Goal: Contribute content: Add original content to the website for others to see

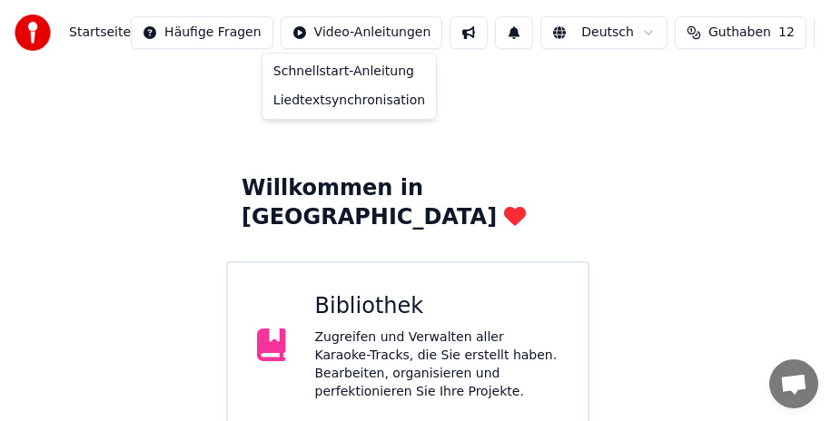
click at [310, 34] on html "Startseite Häufige Fragen Video-Anleitungen Deutsch Guthaben 12 Einstellungen W…" at bounding box center [415, 317] width 831 height 635
click at [322, 98] on div "Liedtextsynchronisation" at bounding box center [349, 100] width 166 height 29
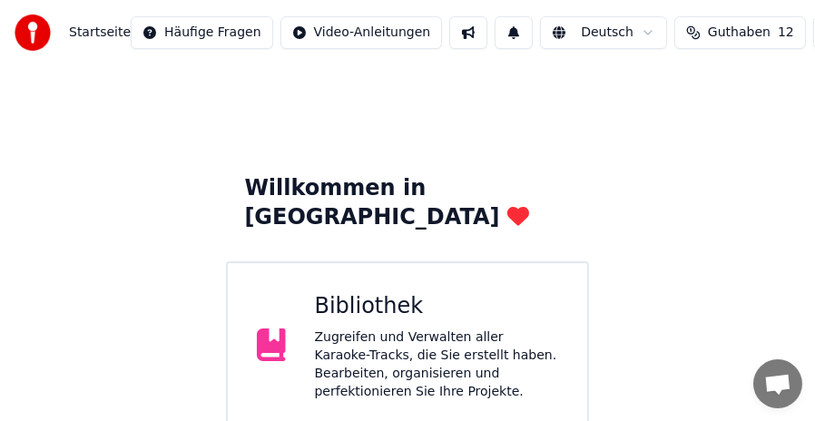
click at [366, 348] on div "Zugreifen und Verwalten aller Karaoke-Tracks, die Sie erstellt haben. Bearbeite…" at bounding box center [437, 365] width 244 height 73
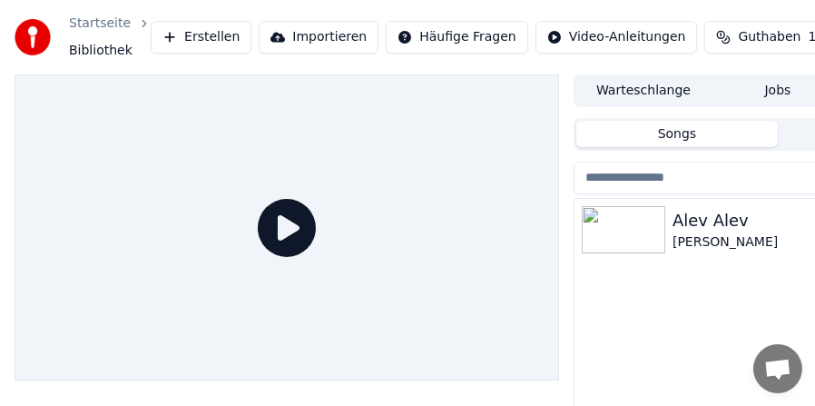
click at [431, 33] on html "Startseite Bibliothek Erstellen Importieren Häufige Fragen Video-Anleitungen Gu…" at bounding box center [407, 203] width 815 height 406
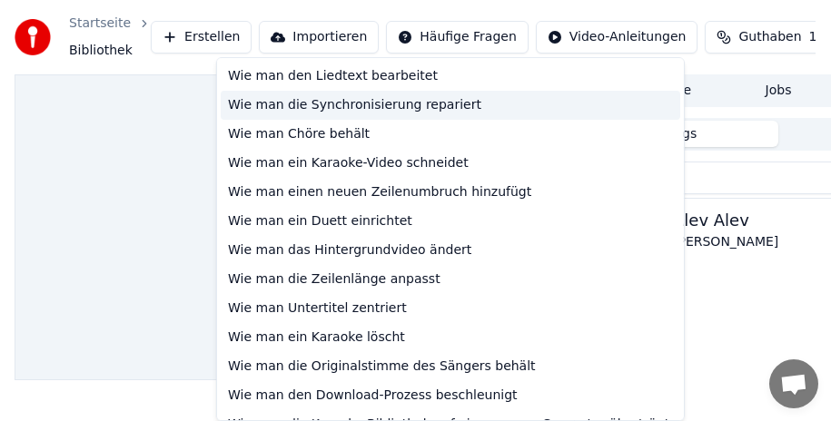
click at [316, 106] on div "Wie man die Synchronisierung repariert" at bounding box center [450, 105] width 459 height 29
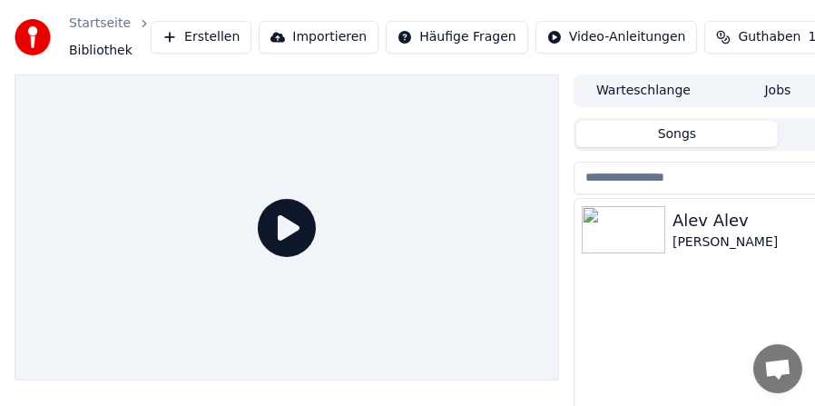
click at [714, 228] on div "Alev Alev" at bounding box center [814, 220] width 283 height 25
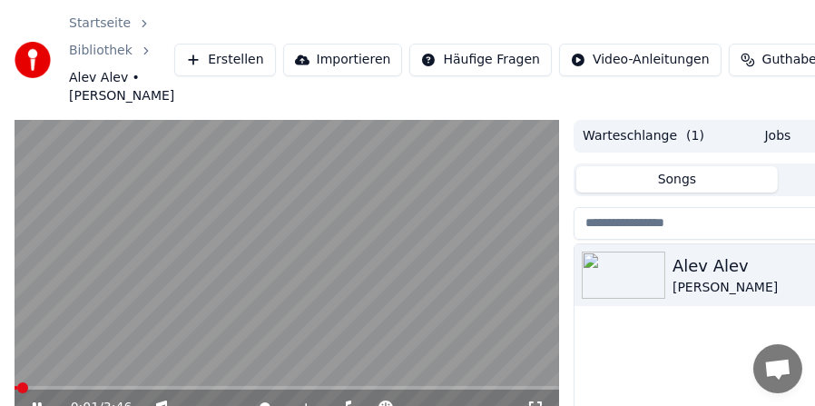
click at [190, 277] on video at bounding box center [287, 273] width 545 height 307
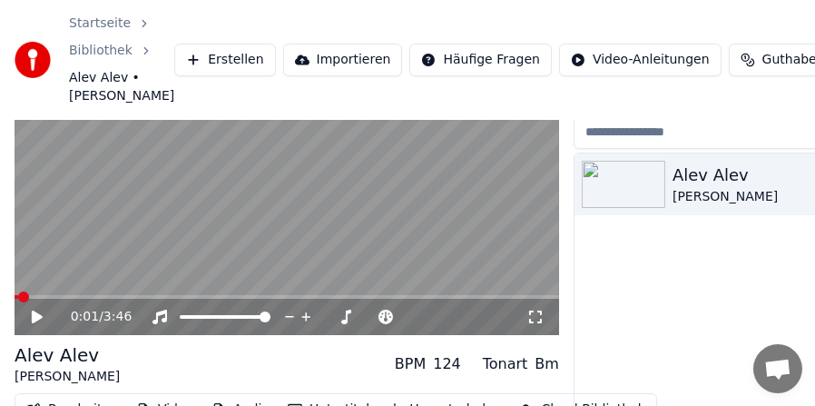
scroll to position [180, 0]
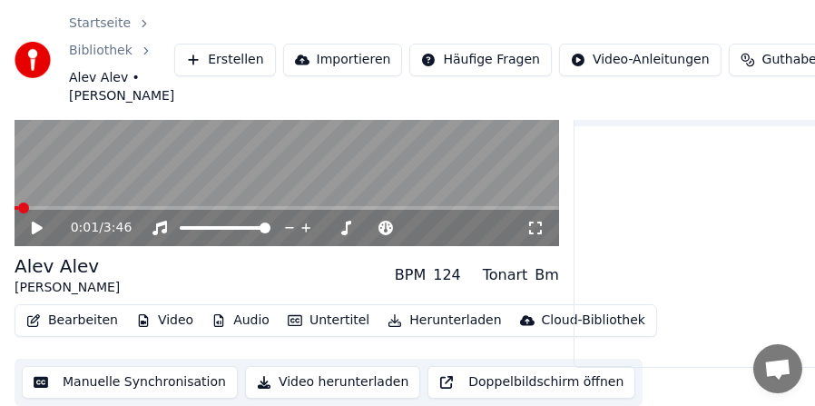
click at [89, 203] on video at bounding box center [287, 93] width 545 height 307
click at [91, 209] on span at bounding box center [287, 208] width 545 height 4
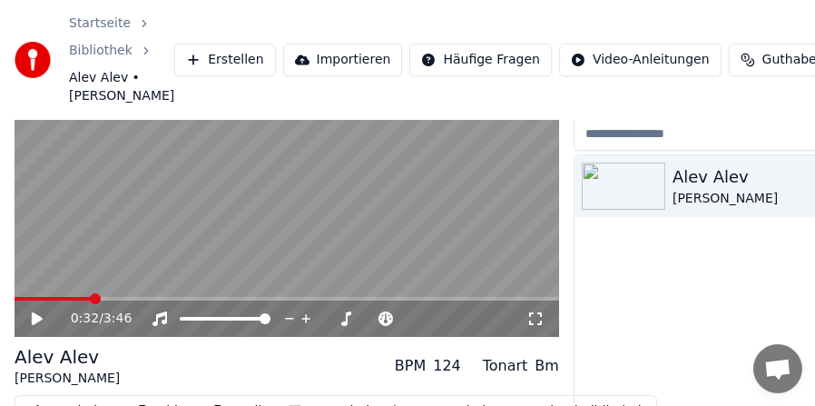
click at [81, 299] on span at bounding box center [53, 299] width 77 height 4
click at [74, 299] on span at bounding box center [45, 299] width 60 height 4
click at [89, 297] on span at bounding box center [287, 299] width 545 height 4
click at [82, 299] on span at bounding box center [86, 298] width 11 height 11
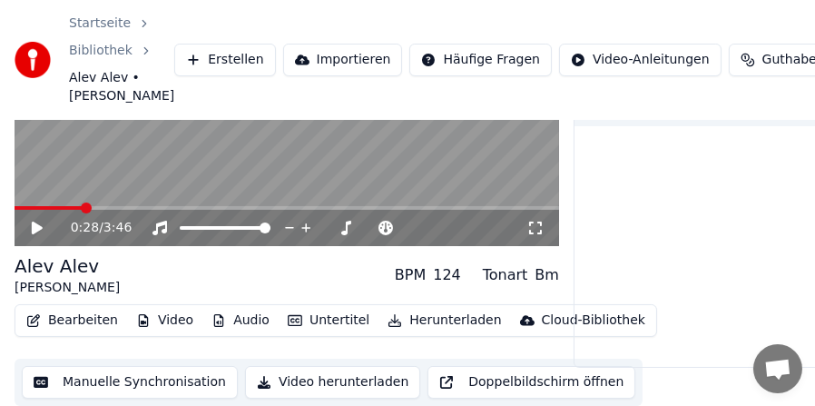
click at [98, 381] on button "Manuelle Synchronisation" at bounding box center [130, 382] width 216 height 33
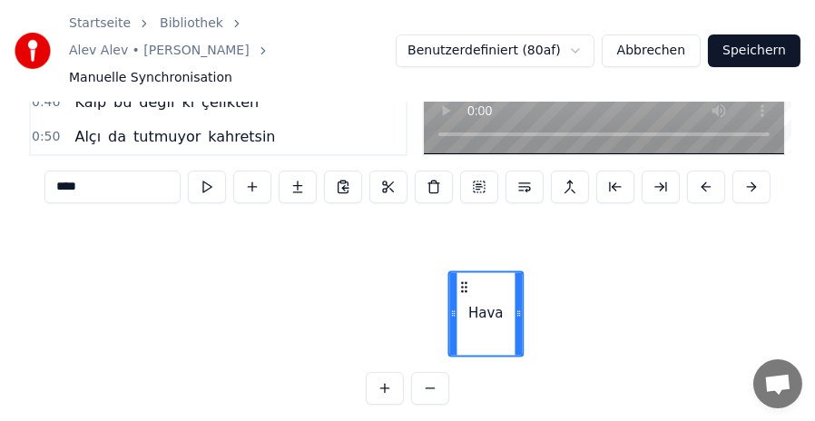
scroll to position [1258, 3555]
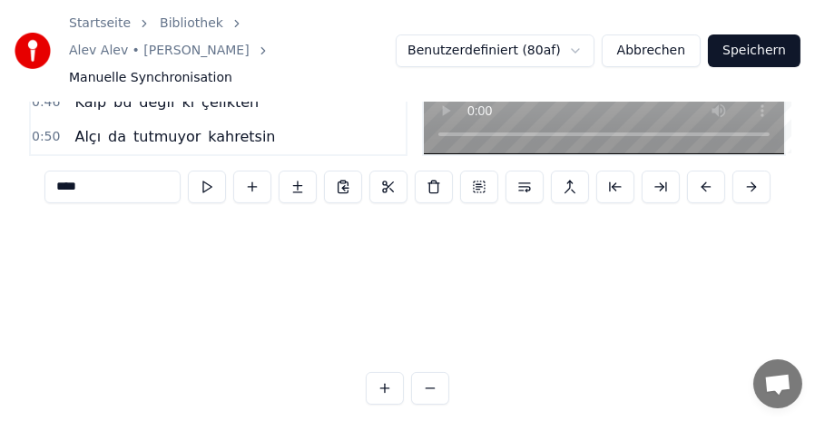
drag, startPoint x: 135, startPoint y: 395, endPoint x: 403, endPoint y: 361, distance: 269.9
click at [411, 357] on div "0:30 Hava mı soğuduğu yoksa yine 0:34 Kalbim buz kesti de ben dondum 0:38 Üşüdü…" at bounding box center [407, 175] width 757 height 459
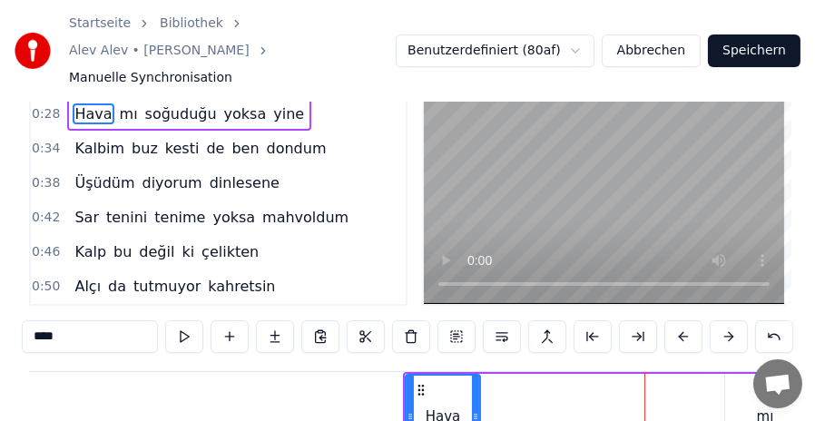
scroll to position [4, 0]
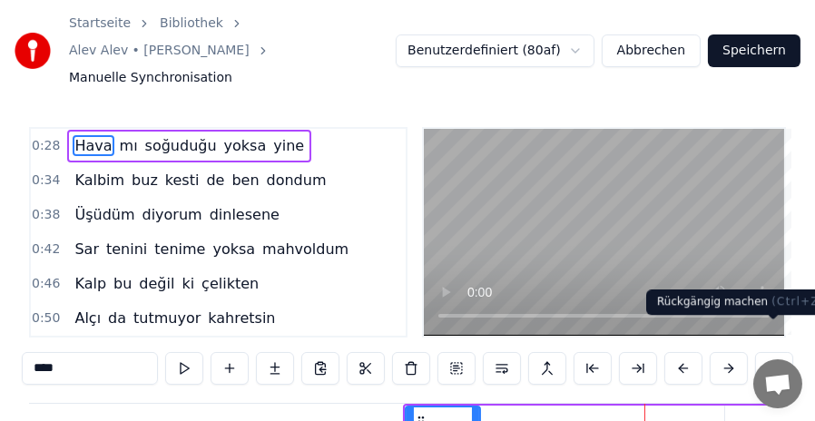
click at [773, 352] on button at bounding box center [774, 368] width 38 height 33
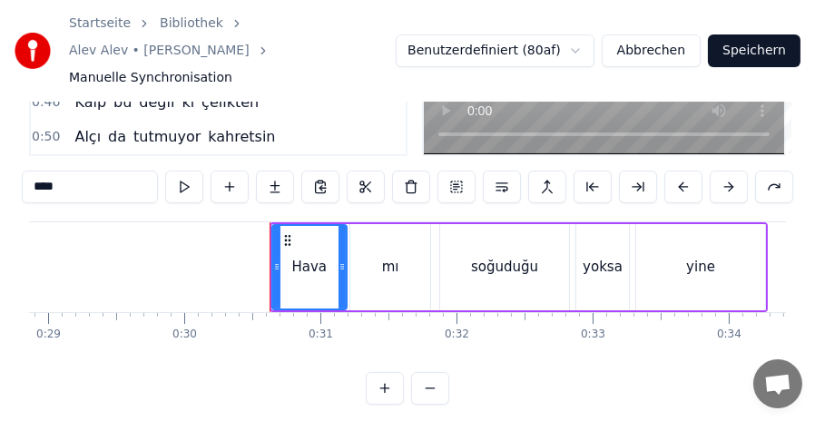
scroll to position [0, 4052]
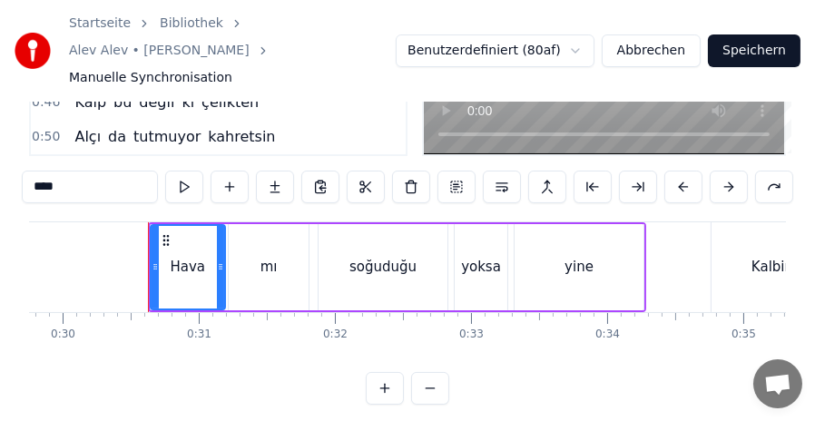
click at [565, 224] on div "yine" at bounding box center [579, 267] width 129 height 86
type input "****"
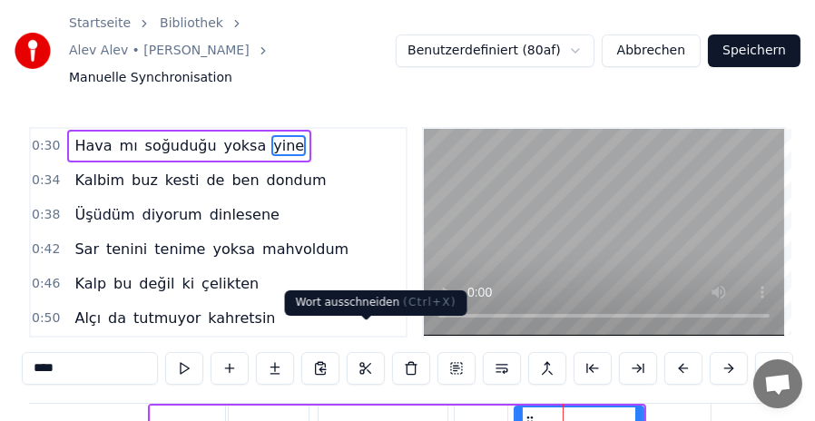
scroll to position [0, 0]
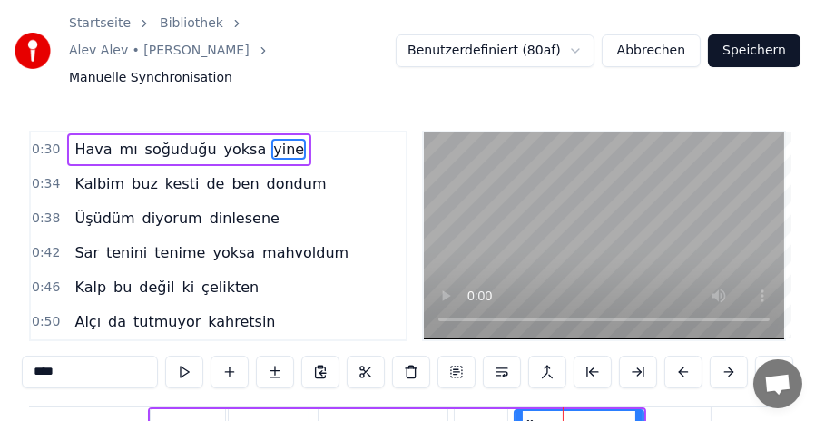
click at [34, 141] on span "0:30" at bounding box center [46, 150] width 28 height 18
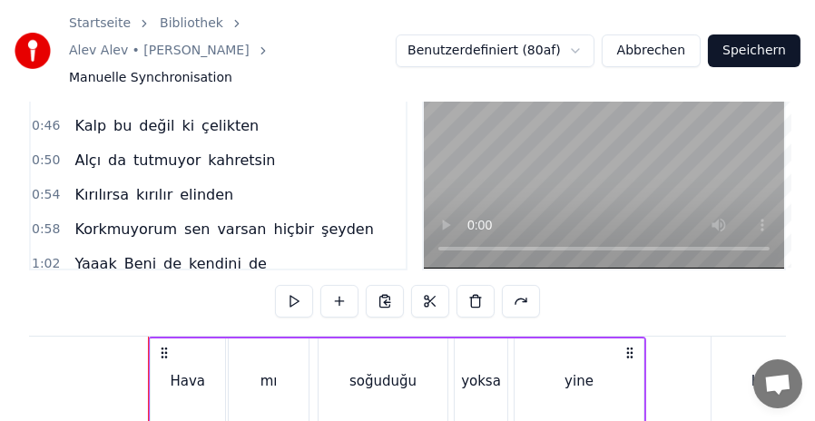
scroll to position [70, 0]
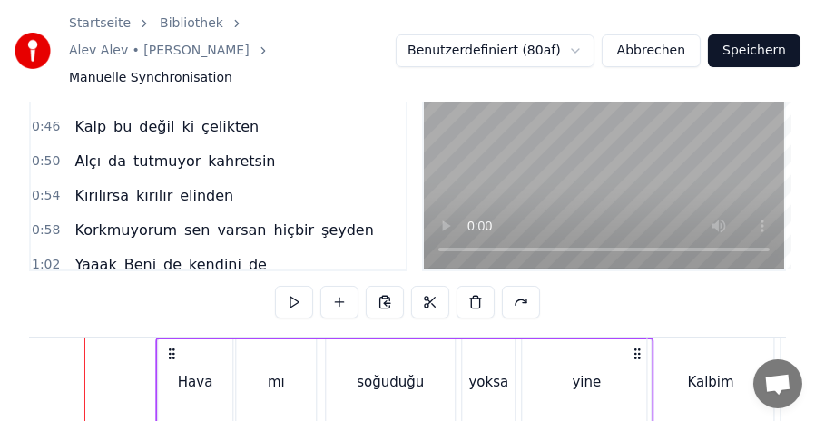
drag, startPoint x: 630, startPoint y: 323, endPoint x: 648, endPoint y: 323, distance: 18.2
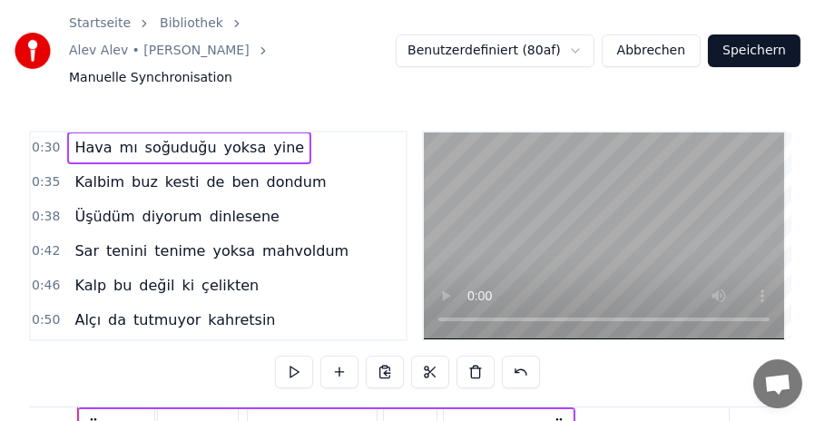
scroll to position [0, 0]
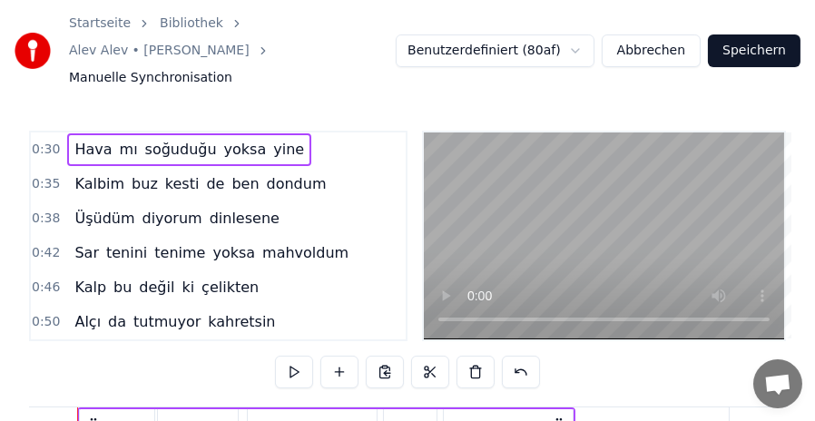
click at [50, 141] on span "0:30" at bounding box center [46, 150] width 28 height 18
click at [89, 139] on span "Hava" at bounding box center [93, 149] width 41 height 21
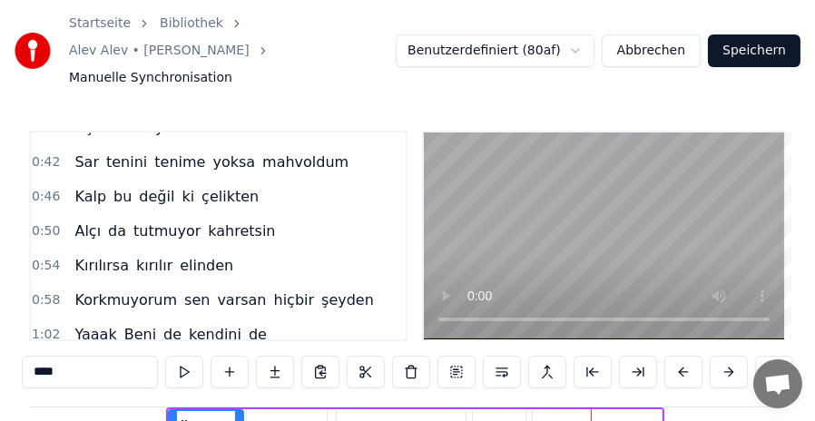
scroll to position [0, 0]
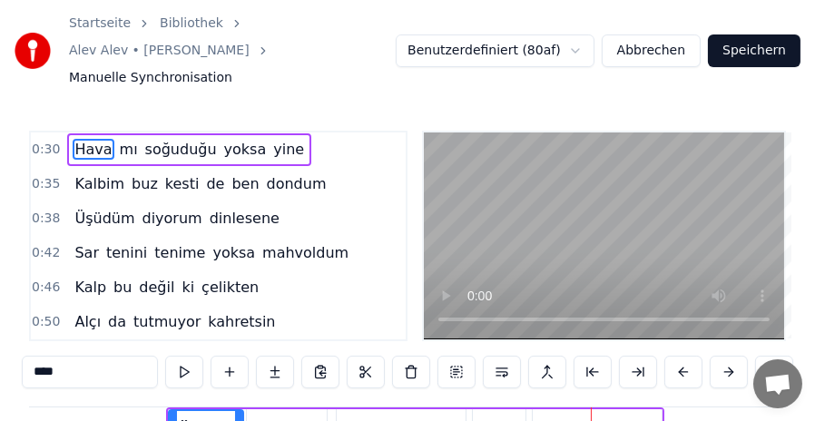
drag, startPoint x: 200, startPoint y: 405, endPoint x: 226, endPoint y: 405, distance: 26.3
drag, startPoint x: 178, startPoint y: 397, endPoint x: 205, endPoint y: 397, distance: 27.2
click at [205, 419] on icon at bounding box center [210, 426] width 15 height 15
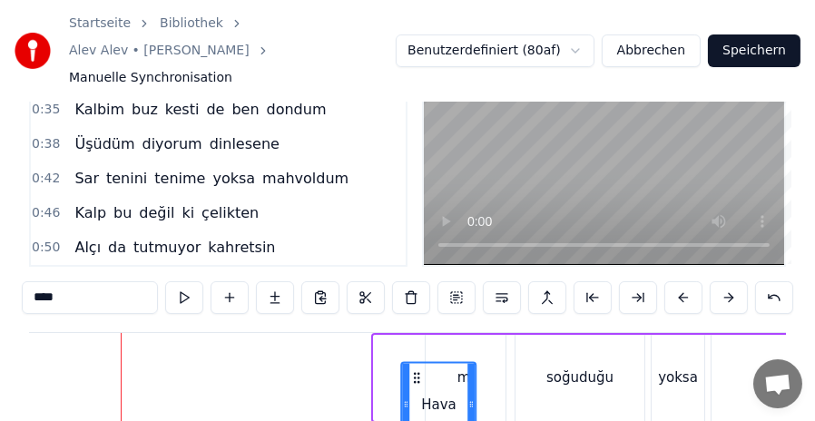
scroll to position [86, 0]
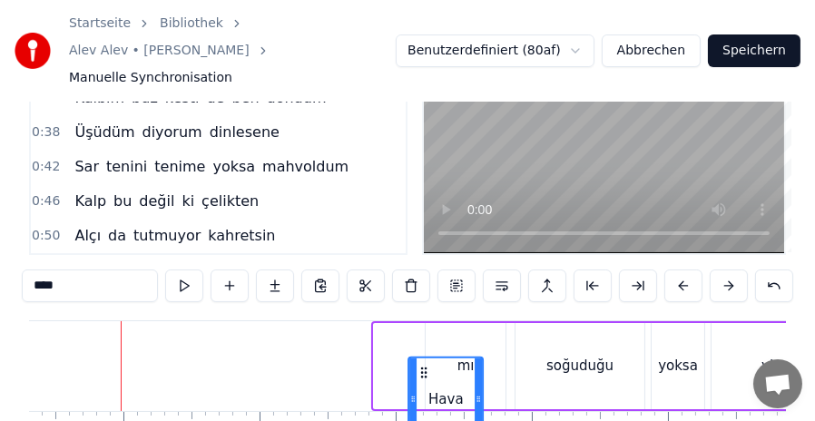
drag, startPoint x: 388, startPoint y: 340, endPoint x: 422, endPoint y: 299, distance: 54.2
click at [422, 323] on div "Hava" at bounding box center [411, 366] width 76 height 86
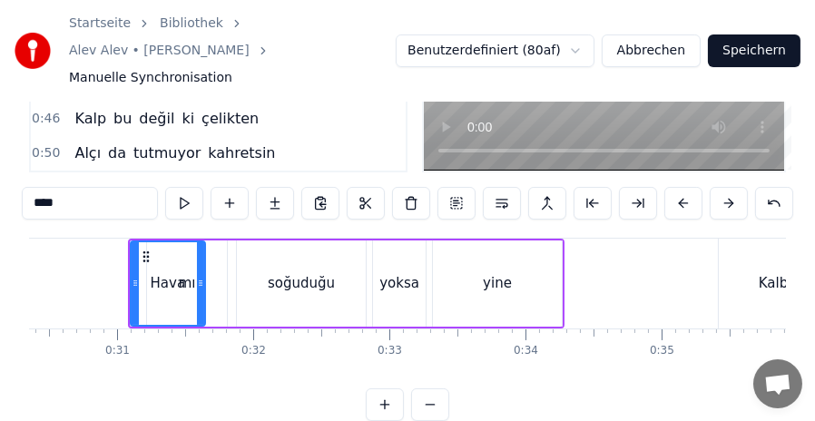
scroll to position [0, 4061]
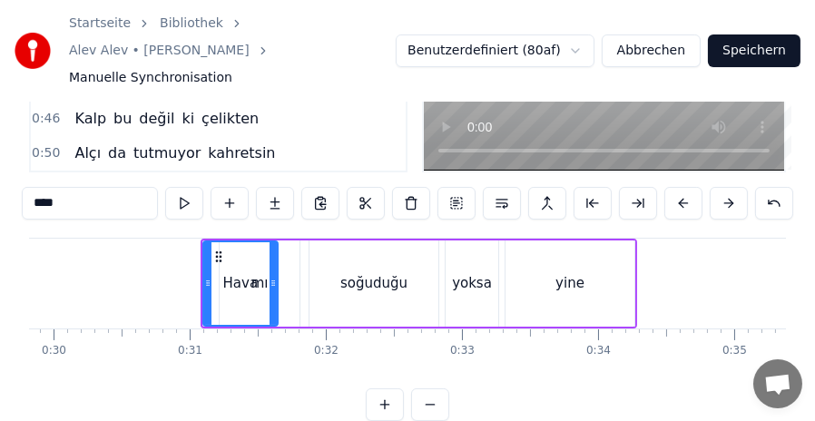
click at [596, 260] on div "yine" at bounding box center [570, 284] width 129 height 86
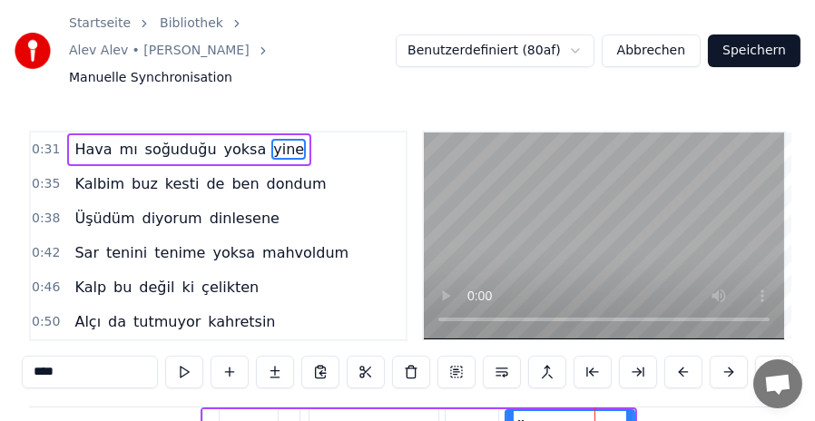
scroll to position [91, 0]
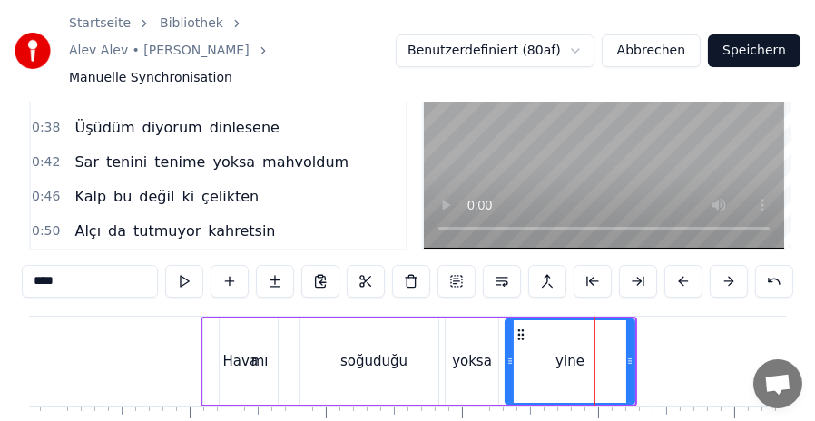
drag, startPoint x: 551, startPoint y: 318, endPoint x: 600, endPoint y: 316, distance: 49.1
click at [600, 320] on div "yine" at bounding box center [570, 361] width 127 height 83
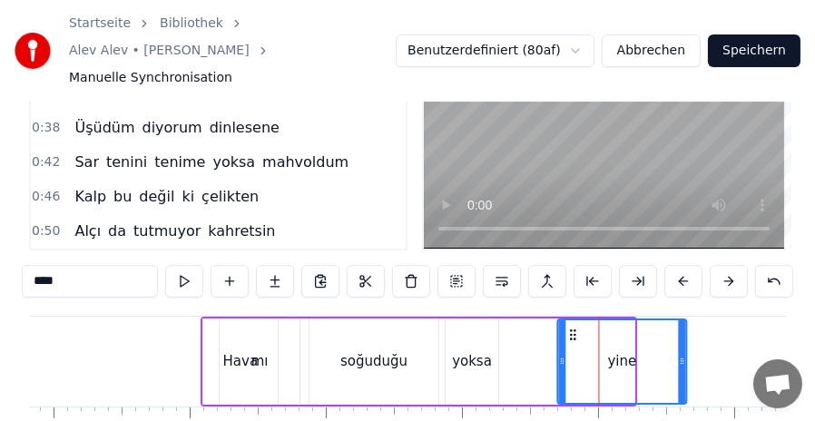
drag, startPoint x: 521, startPoint y: 309, endPoint x: 573, endPoint y: 309, distance: 51.7
click at [573, 328] on icon at bounding box center [573, 335] width 15 height 15
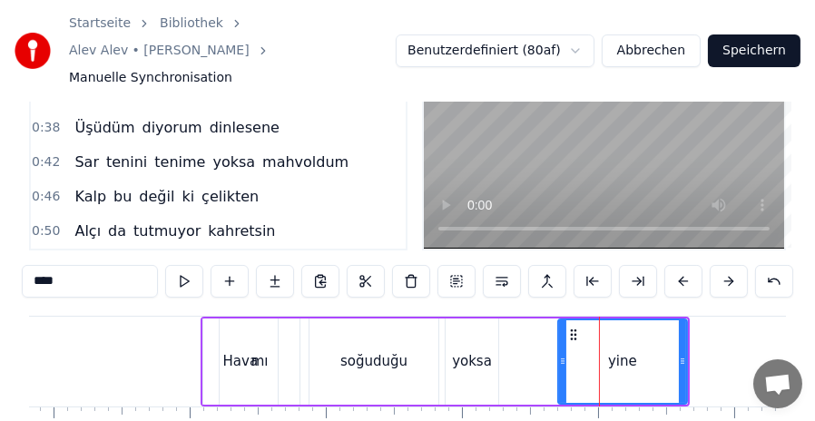
click at [467, 319] on div "yoksa" at bounding box center [472, 362] width 53 height 86
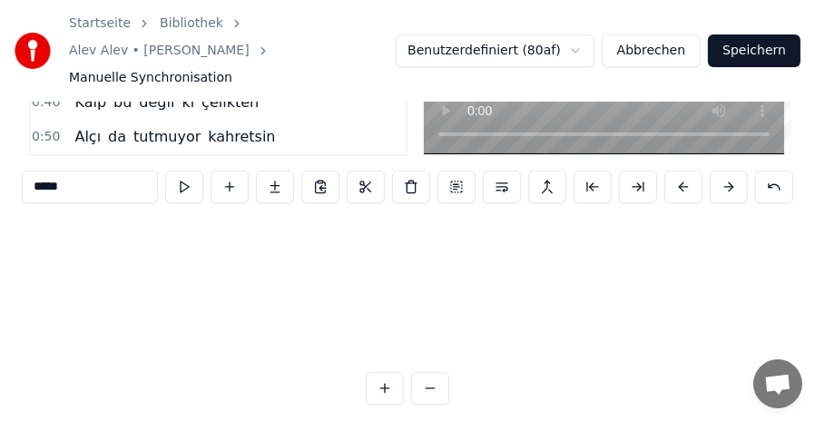
scroll to position [186, 4061]
drag, startPoint x: 463, startPoint y: 394, endPoint x: 486, endPoint y: 283, distance: 113.1
click at [486, 283] on div "Hava mı soğuduğu yoksa yine Kalbim buz kesti de ben dondum Üşüdüm diyorum dinle…" at bounding box center [407, 290] width 757 height 136
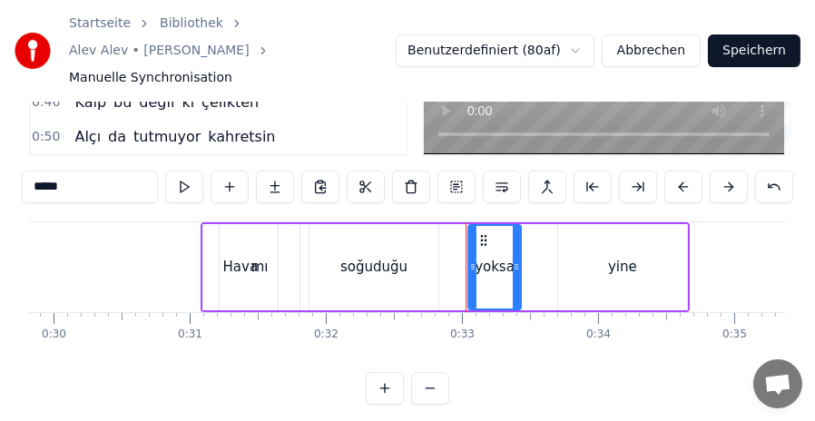
scroll to position [94, 0]
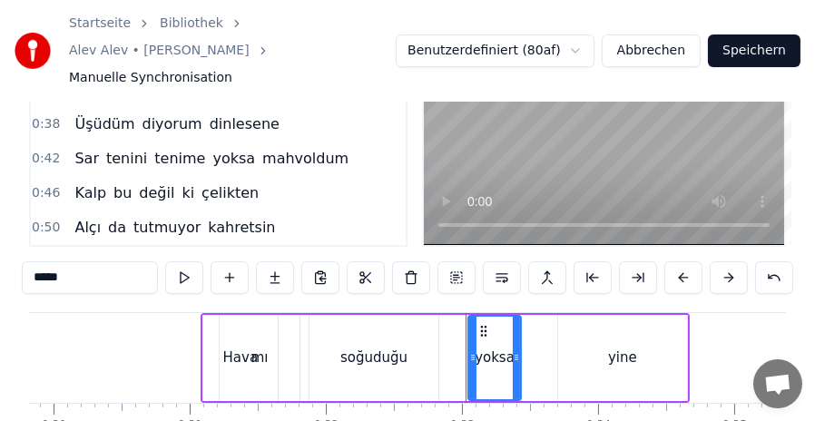
click at [495, 348] on div "yoksa" at bounding box center [495, 358] width 40 height 21
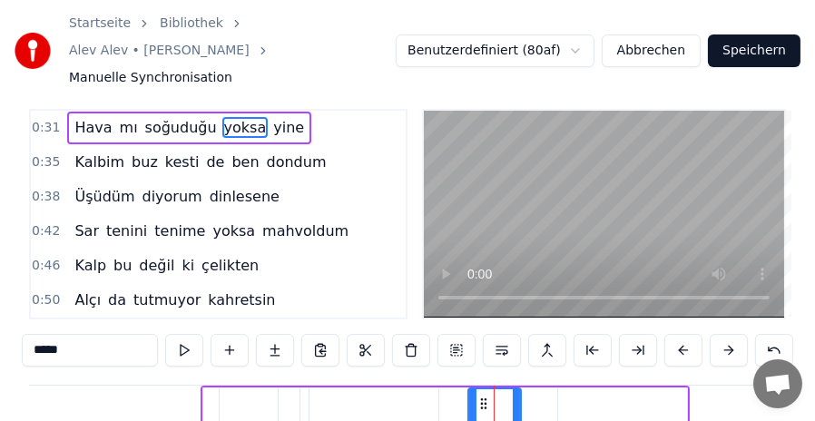
scroll to position [0, 0]
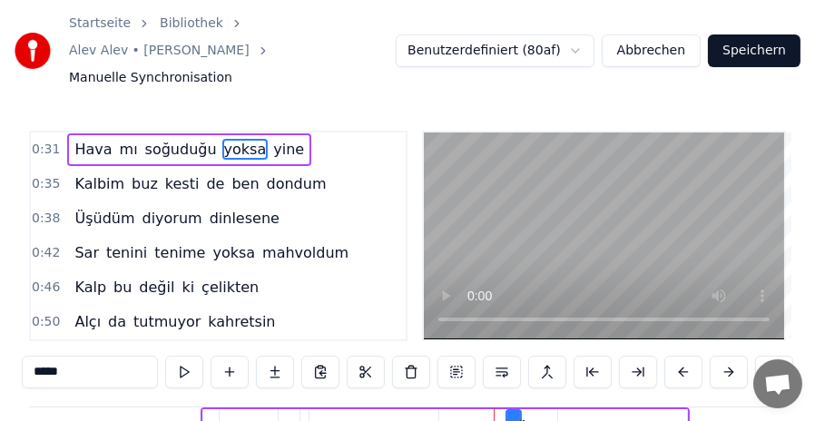
drag, startPoint x: 472, startPoint y: 405, endPoint x: 510, endPoint y: 404, distance: 38.1
drag, startPoint x: 509, startPoint y: 404, endPoint x: 463, endPoint y: 405, distance: 46.3
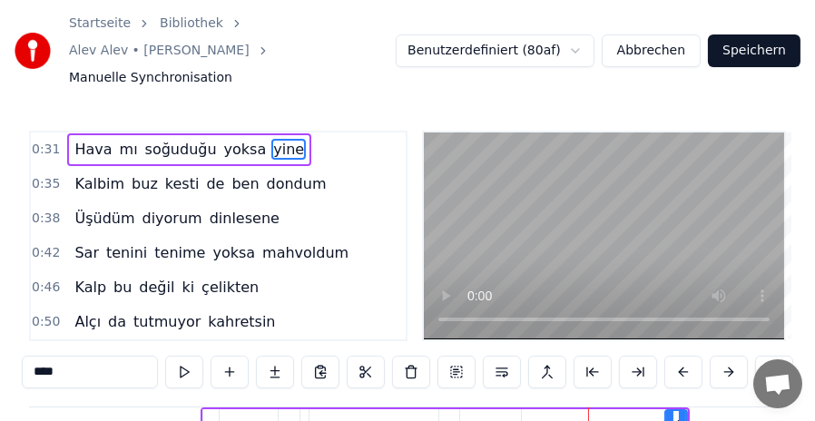
drag, startPoint x: 562, startPoint y: 401, endPoint x: 669, endPoint y: 399, distance: 107.1
drag, startPoint x: 669, startPoint y: 399, endPoint x: 530, endPoint y: 401, distance: 138.9
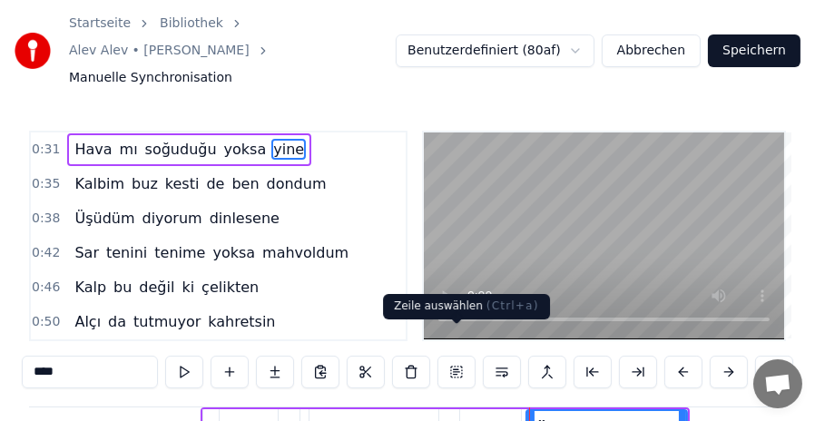
scroll to position [91, 0]
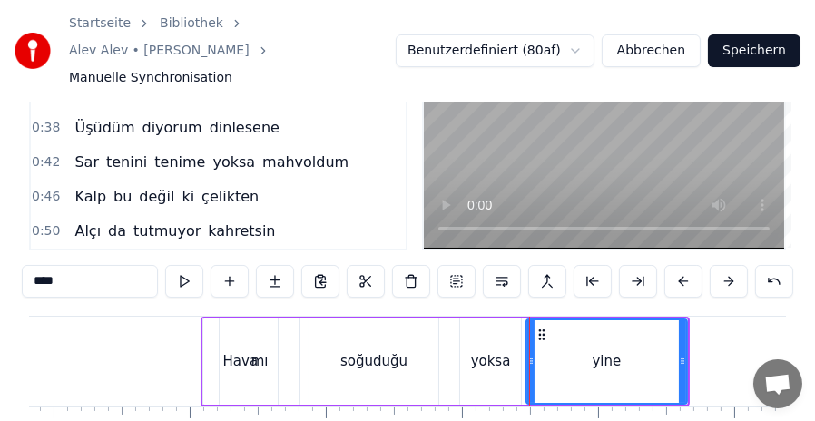
click at [246, 320] on div "mı" at bounding box center [260, 362] width 80 height 86
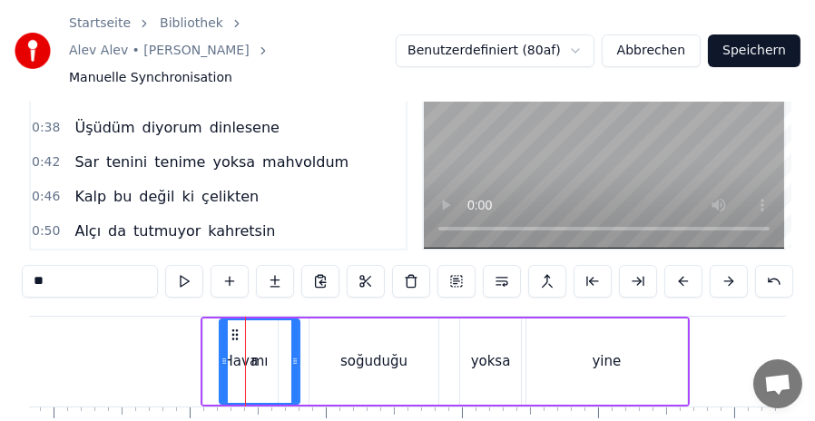
drag, startPoint x: 253, startPoint y: 327, endPoint x: 233, endPoint y: 323, distance: 20.3
click at [233, 323] on div "mı" at bounding box center [260, 361] width 78 height 83
click at [251, 323] on div "mı" at bounding box center [260, 361] width 78 height 83
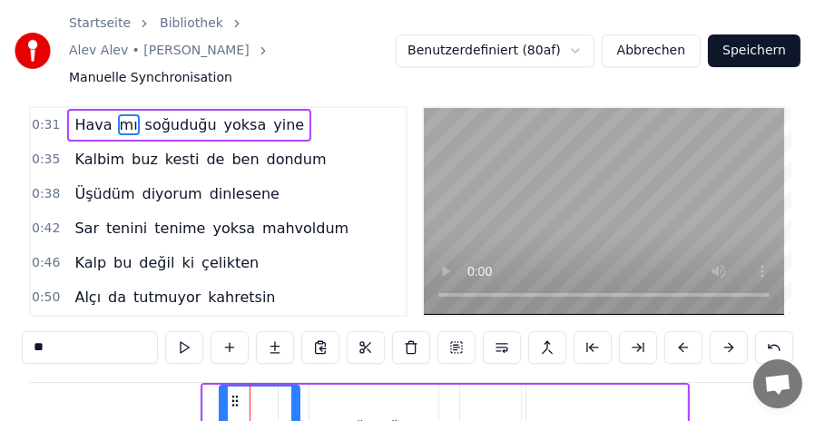
scroll to position [0, 0]
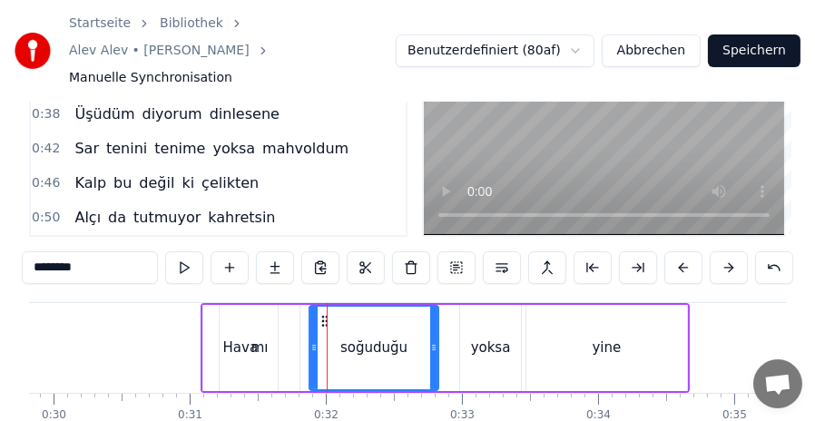
scroll to position [182, 0]
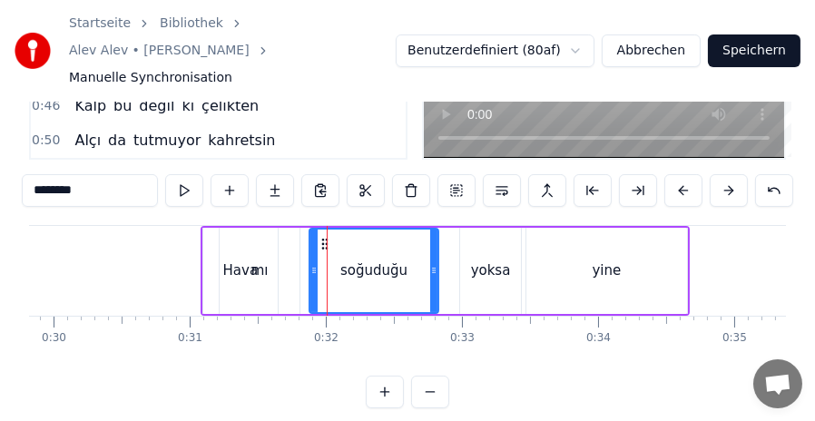
click at [263, 228] on div "mı" at bounding box center [260, 271] width 80 height 86
type input "**"
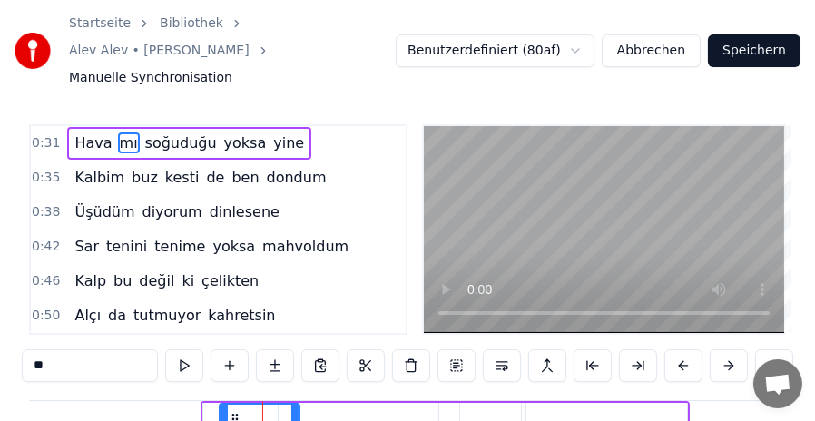
scroll to position [0, 0]
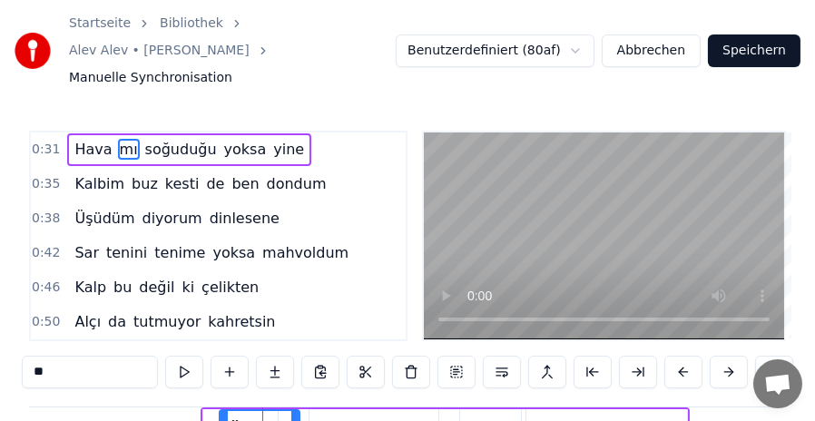
drag, startPoint x: 253, startPoint y: 394, endPoint x: 329, endPoint y: 390, distance: 75.4
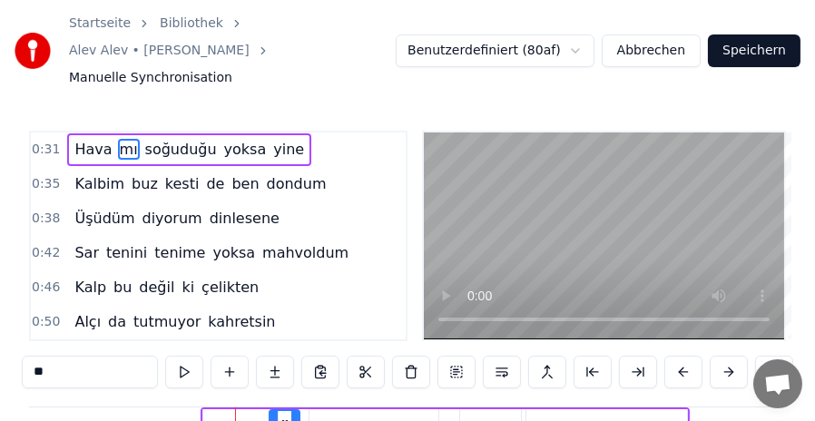
drag, startPoint x: 225, startPoint y: 403, endPoint x: 275, endPoint y: 402, distance: 49.9
drag, startPoint x: 216, startPoint y: 399, endPoint x: 240, endPoint y: 399, distance: 23.6
type input "****"
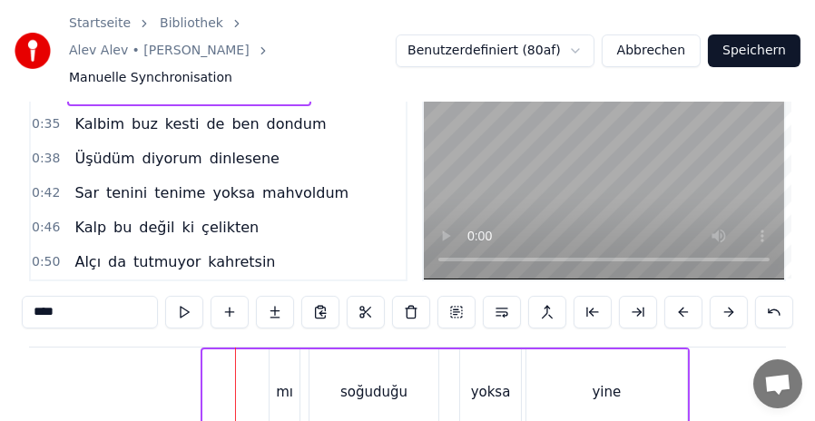
scroll to position [185, 0]
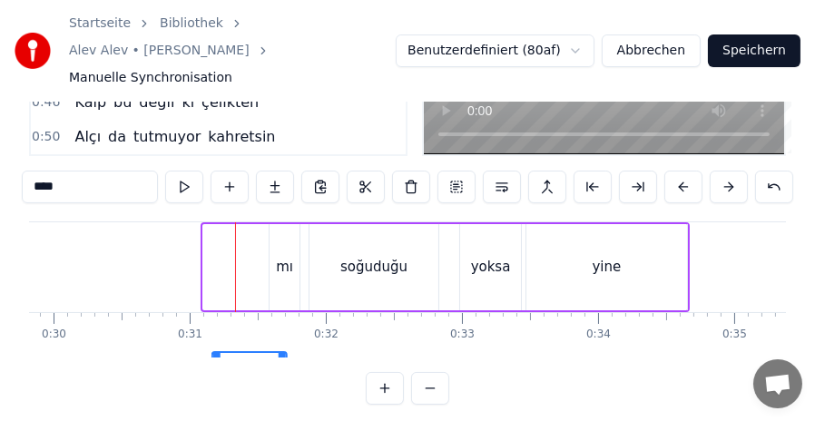
drag, startPoint x: 214, startPoint y: 394, endPoint x: 224, endPoint y: 394, distance: 10.0
click at [224, 394] on html "Startseite Bibliothek Alev Alev • [PERSON_NAME] Manuelle Synchronisation Benutz…" at bounding box center [407, 124] width 815 height 619
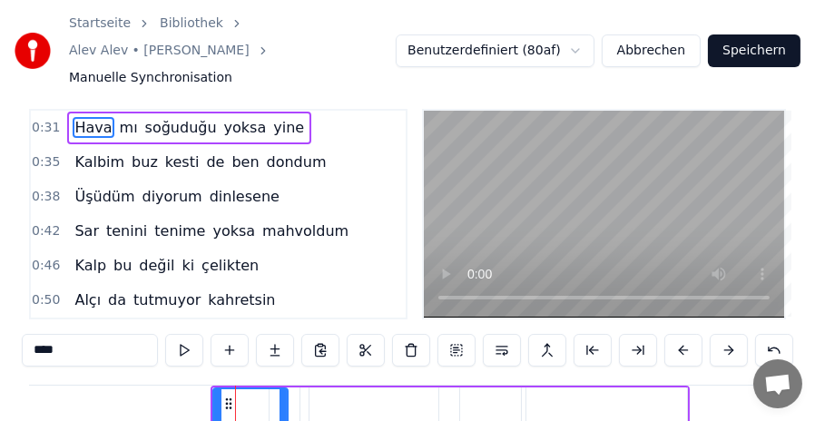
scroll to position [0, 0]
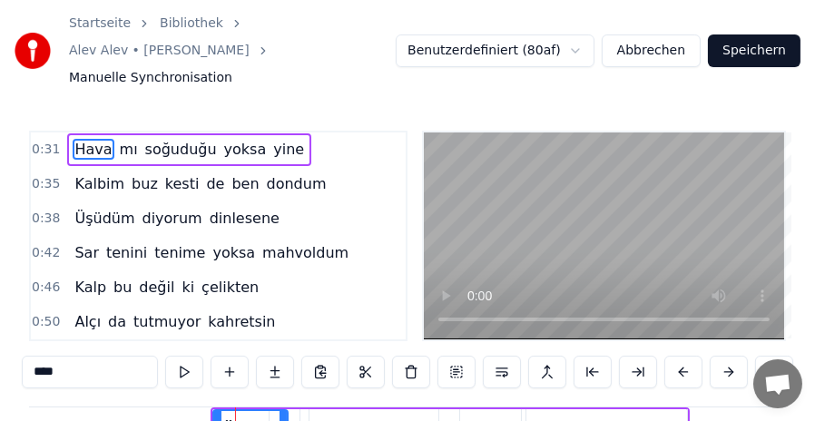
click at [42, 141] on span "0:31" at bounding box center [46, 150] width 28 height 18
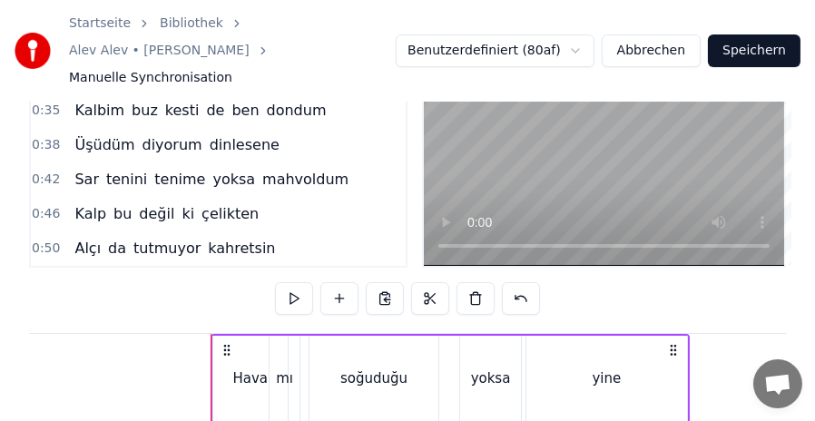
scroll to position [81, 0]
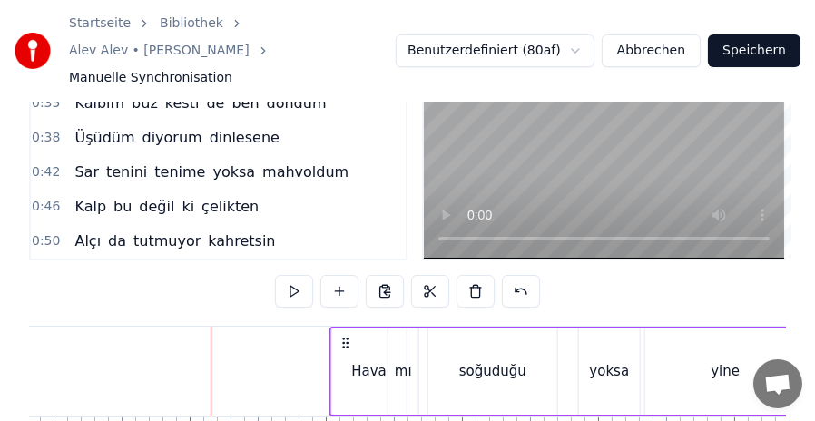
drag, startPoint x: 227, startPoint y: 315, endPoint x: 346, endPoint y: 316, distance: 118.9
click at [346, 336] on icon at bounding box center [346, 343] width 15 height 15
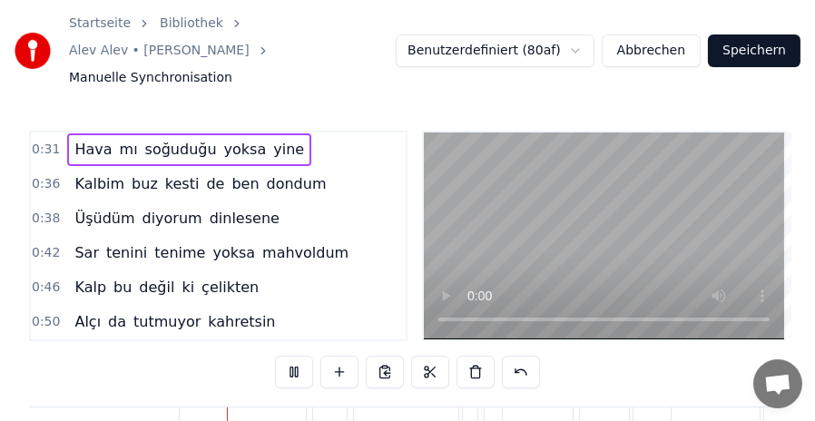
scroll to position [0, 4802]
click at [629, 34] on button "Abbrechen" at bounding box center [651, 50] width 99 height 33
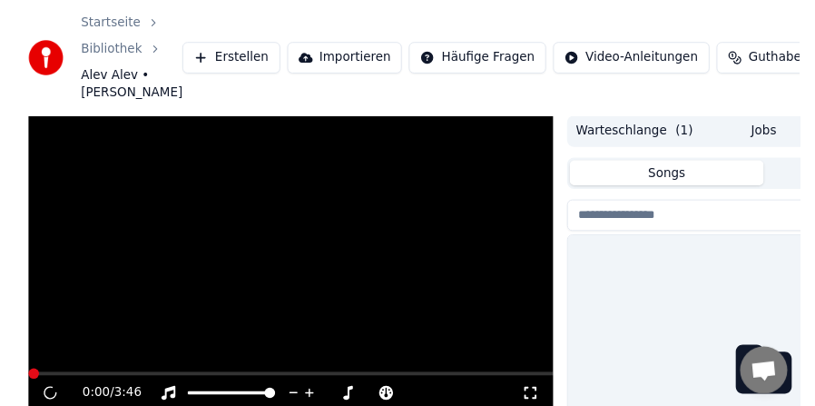
scroll to position [153, 0]
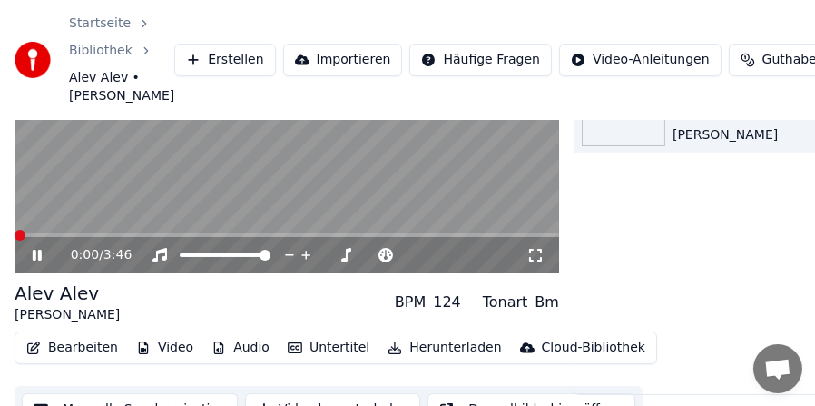
click at [79, 350] on button "Bearbeiten" at bounding box center [72, 347] width 106 height 25
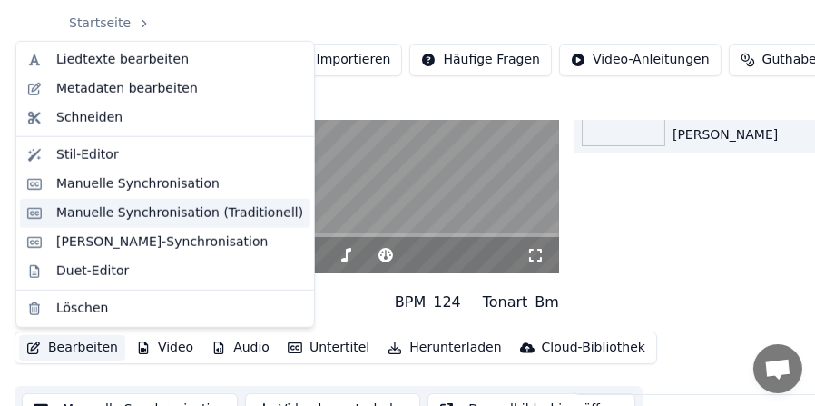
click at [127, 213] on div "Manuelle Synchronisation (Traditionell)" at bounding box center [179, 213] width 247 height 18
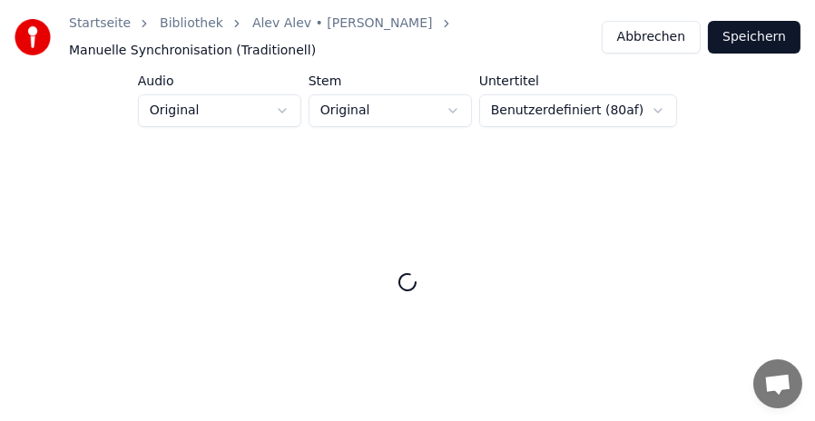
click at [675, 36] on button "Abbrechen" at bounding box center [651, 37] width 99 height 33
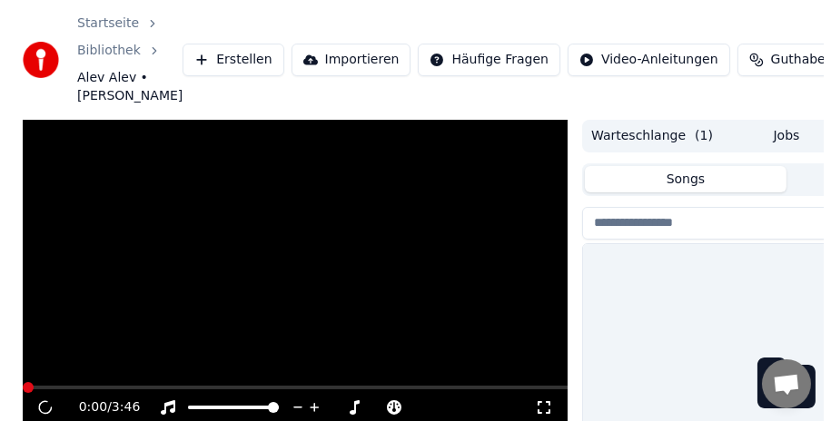
scroll to position [153, 0]
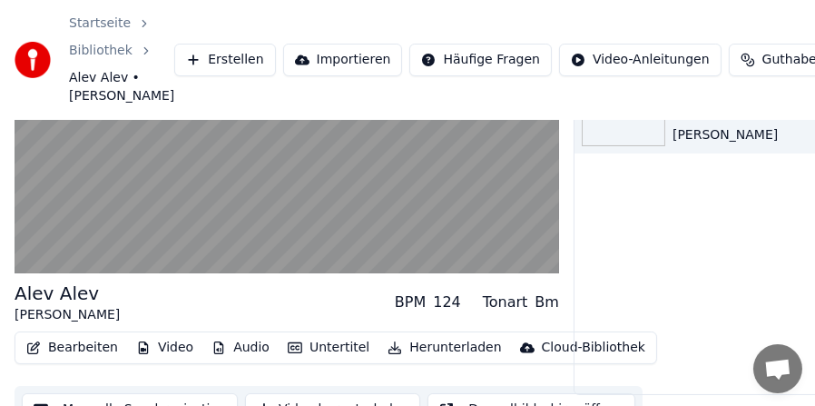
click at [180, 60] on button "Erstellen" at bounding box center [224, 60] width 101 height 33
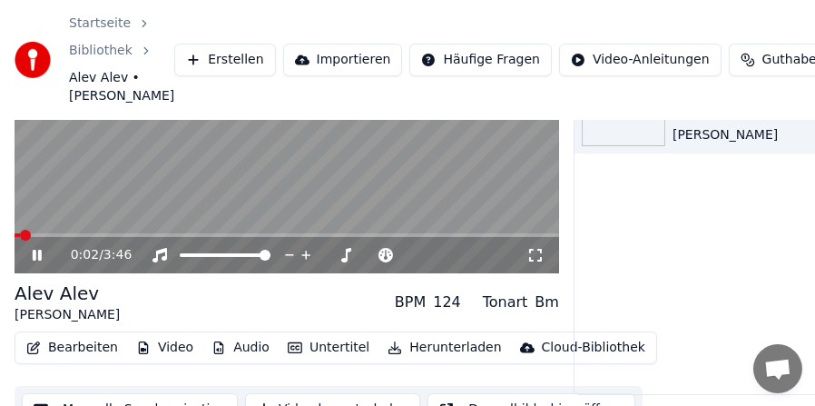
click at [148, 179] on video at bounding box center [287, 120] width 545 height 307
click at [178, 59] on button "Erstellen" at bounding box center [224, 60] width 101 height 33
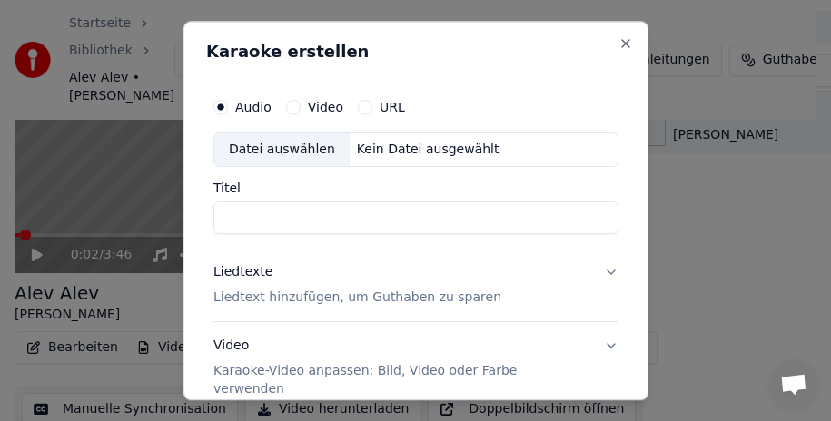
click at [274, 152] on div "Datei auswählen" at bounding box center [281, 149] width 135 height 33
type input "**********"
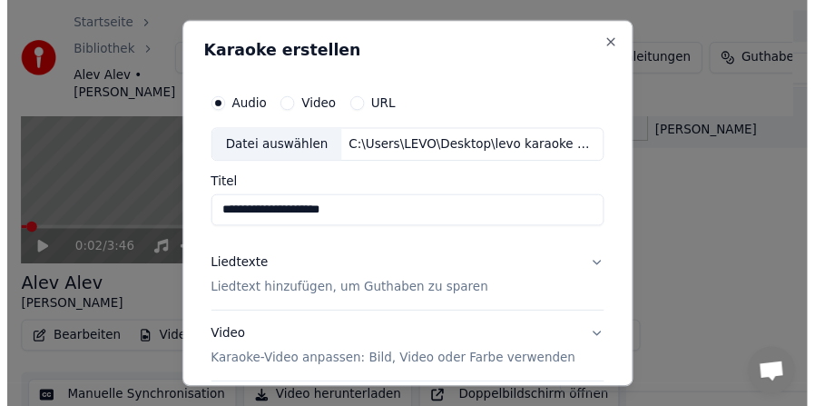
scroll to position [230, 0]
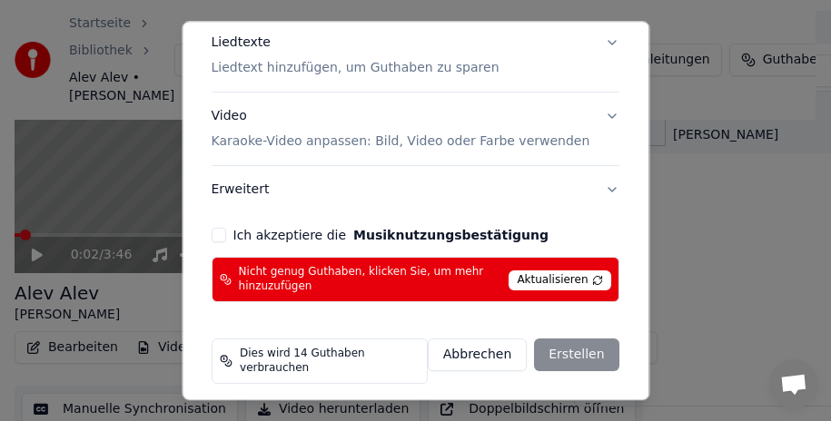
click at [565, 279] on span "Aktualisieren" at bounding box center [560, 281] width 102 height 20
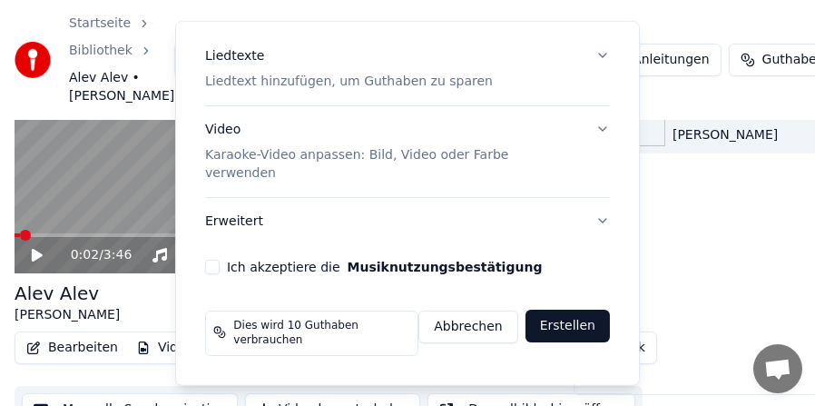
scroll to position [171, 0]
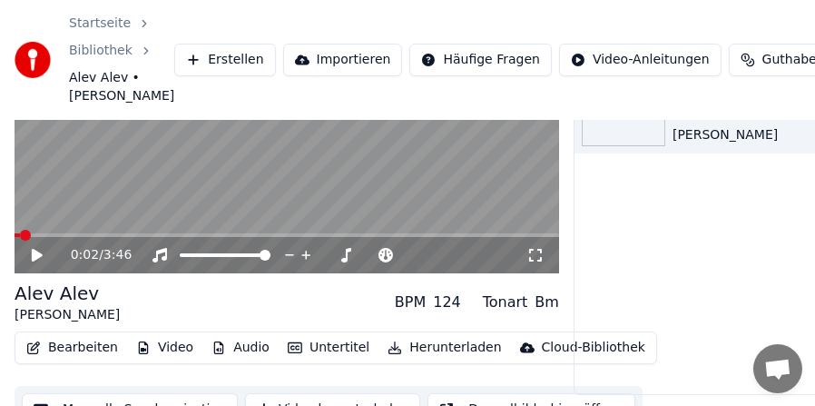
click at [763, 67] on span "Guthaben" at bounding box center [794, 60] width 63 height 18
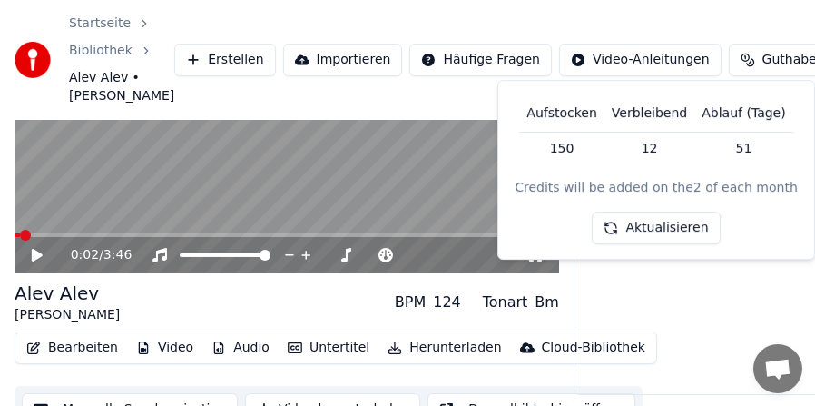
click at [655, 231] on button "Aktualisieren" at bounding box center [657, 228] width 128 height 33
click at [647, 300] on div "Alev Alev [PERSON_NAME]" at bounding box center [778, 243] width 407 height 302
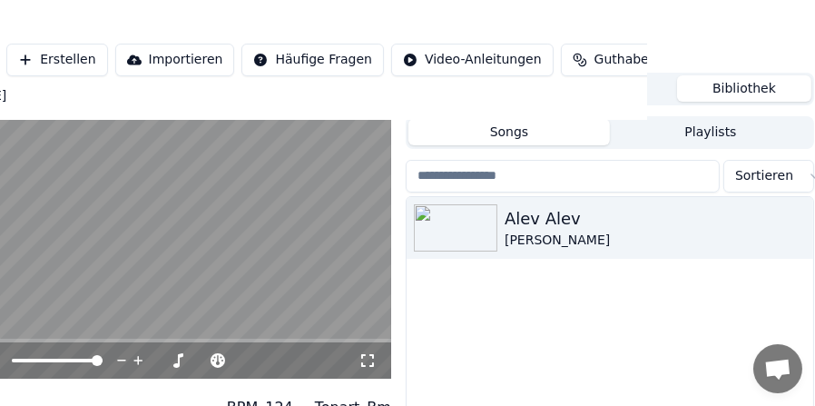
scroll to position [0, 168]
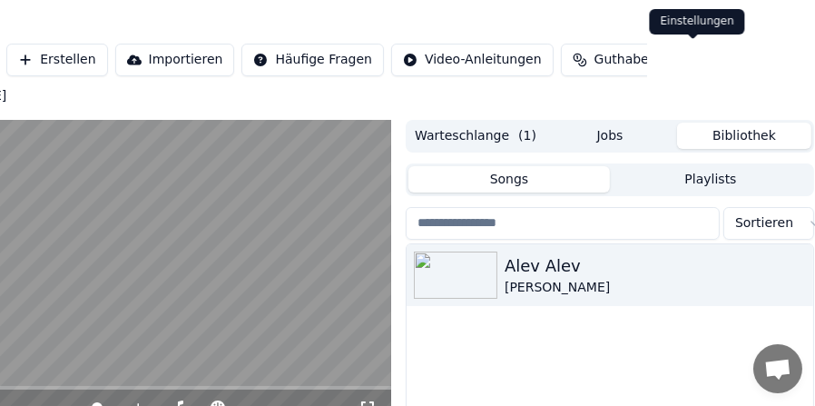
click at [700, 62] on button "Einstellungen" at bounding box center [766, 60] width 132 height 33
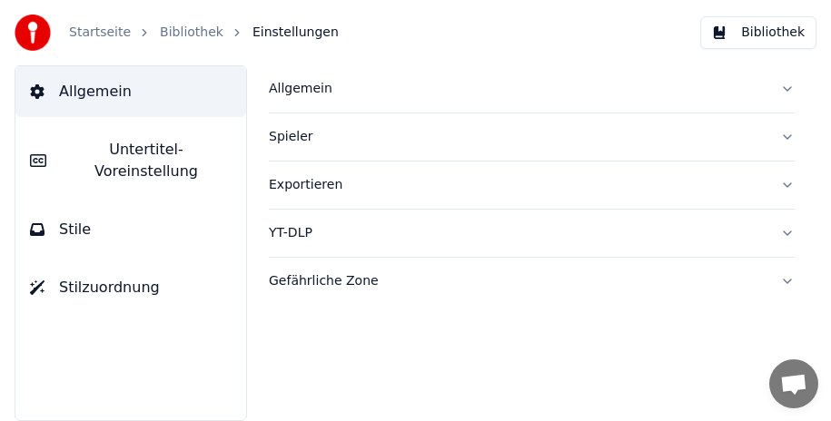
click at [115, 277] on span "Stilzuordnung" at bounding box center [109, 288] width 101 height 22
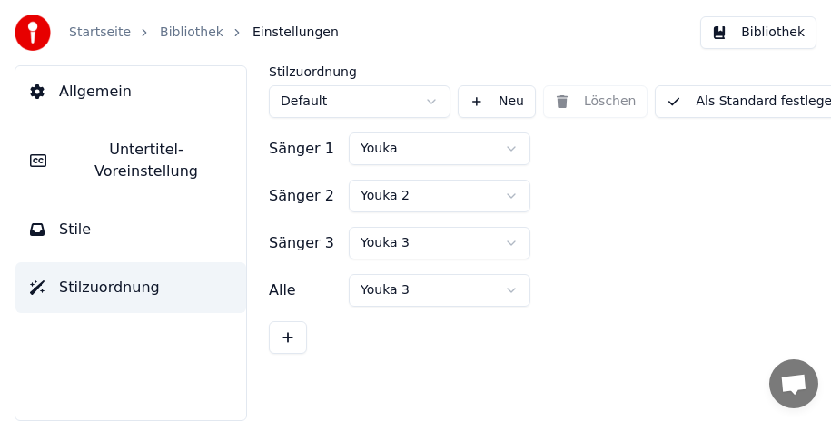
click at [33, 33] on img at bounding box center [33, 33] width 36 height 36
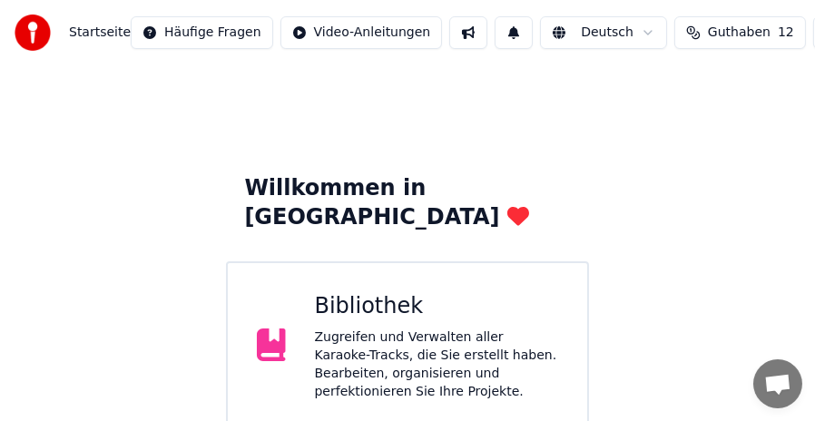
click at [716, 34] on span "Guthaben" at bounding box center [739, 33] width 63 height 18
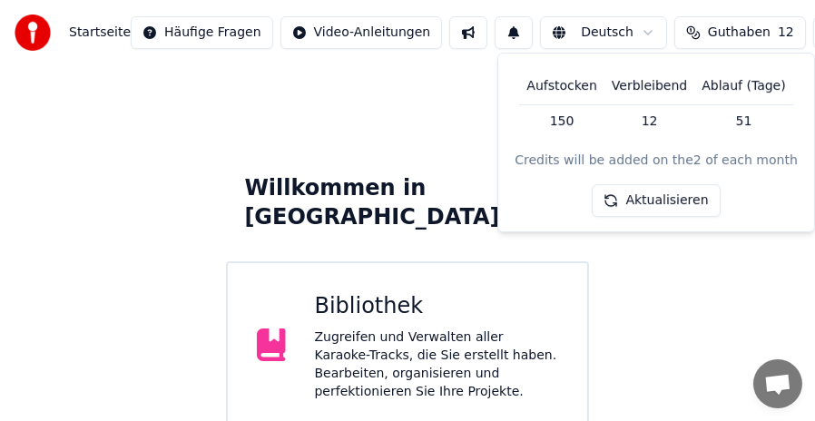
click at [619, 196] on button "Aktualisieren" at bounding box center [657, 201] width 128 height 33
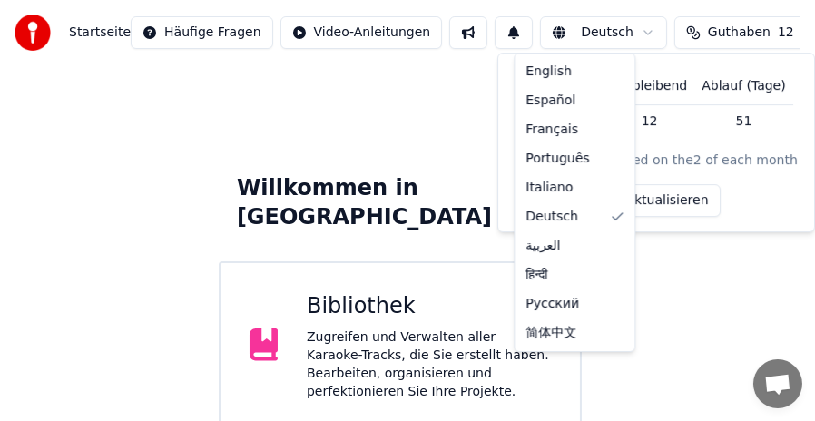
click at [586, 29] on html "Startseite Häufige Fragen Video-Anleitungen Deutsch Guthaben 12 Einstellungen W…" at bounding box center [407, 317] width 815 height 635
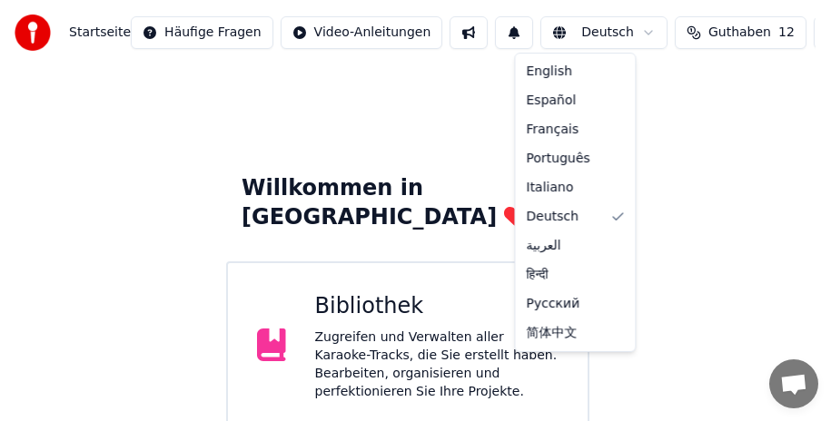
click at [710, 192] on html "Startseite Häufige Fragen Video-Anleitungen Deutsch Guthaben 12 Einstellungen W…" at bounding box center [415, 317] width 831 height 635
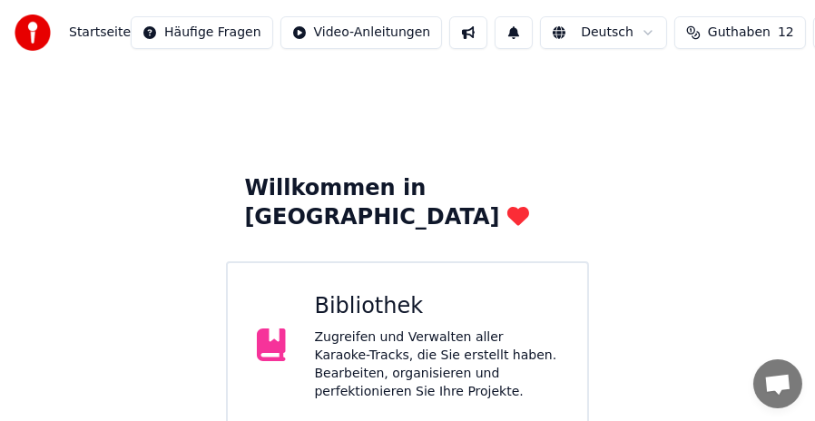
click at [495, 36] on button at bounding box center [514, 32] width 38 height 33
click at [449, 39] on button at bounding box center [468, 32] width 38 height 33
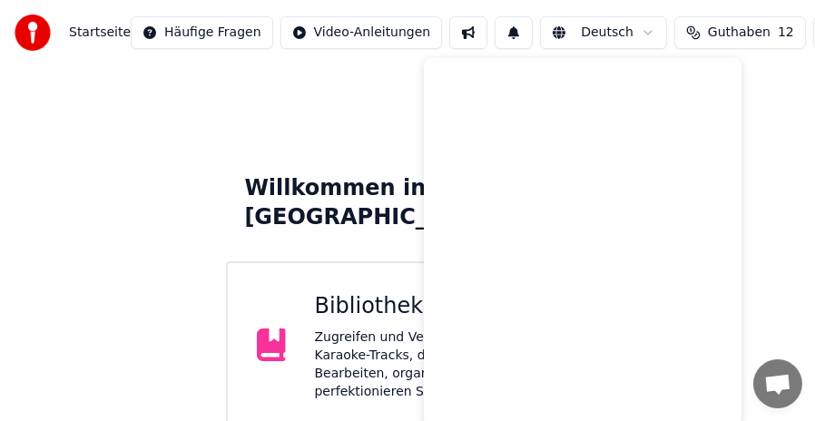
click at [449, 38] on button at bounding box center [468, 32] width 38 height 33
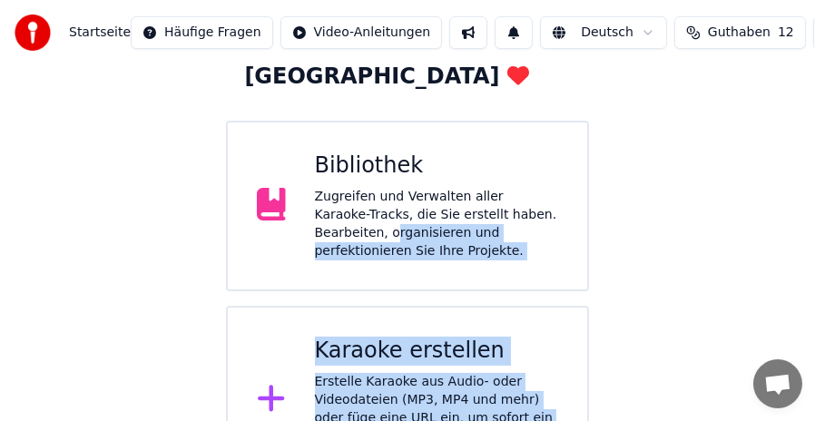
drag, startPoint x: 318, startPoint y: 413, endPoint x: 304, endPoint y: 448, distance: 37.1
click at [304, 420] on html "Startseite Häufige Fragen Video-Anleitungen Deutsch Guthaben 12 Einstellungen W…" at bounding box center [407, 176] width 815 height 635
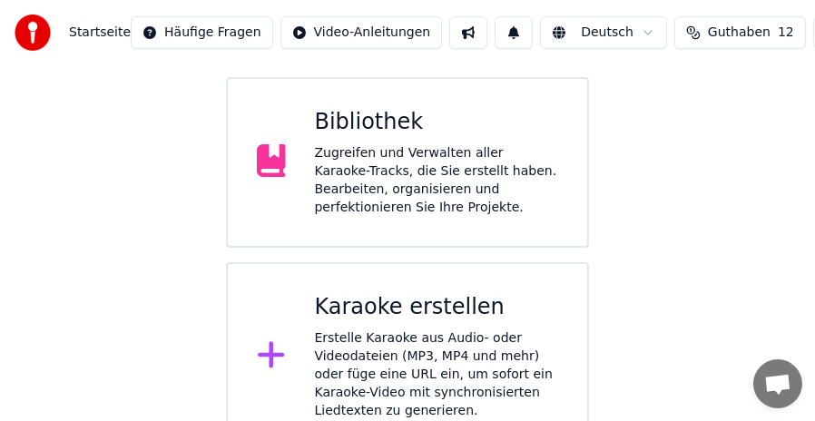
click at [116, 218] on div "Willkommen in Youka Bibliothek Zugreifen und Verwalten aller Karaoke-Tracks, di…" at bounding box center [407, 166] width 815 height 570
click at [399, 330] on div "Erstelle Karaoke aus Audio- oder Videodateien (MP3, MP4 und mehr) oder füge ein…" at bounding box center [437, 375] width 244 height 91
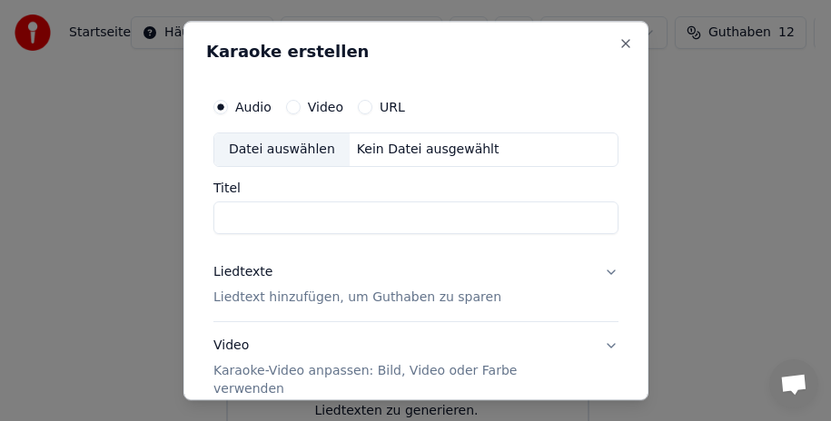
click at [362, 108] on button "URL" at bounding box center [365, 107] width 15 height 15
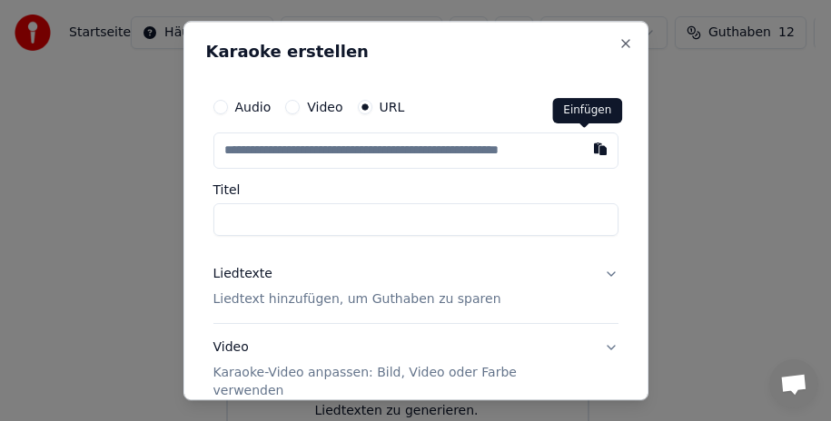
click at [584, 149] on button "button" at bounding box center [600, 149] width 36 height 33
type input "**********"
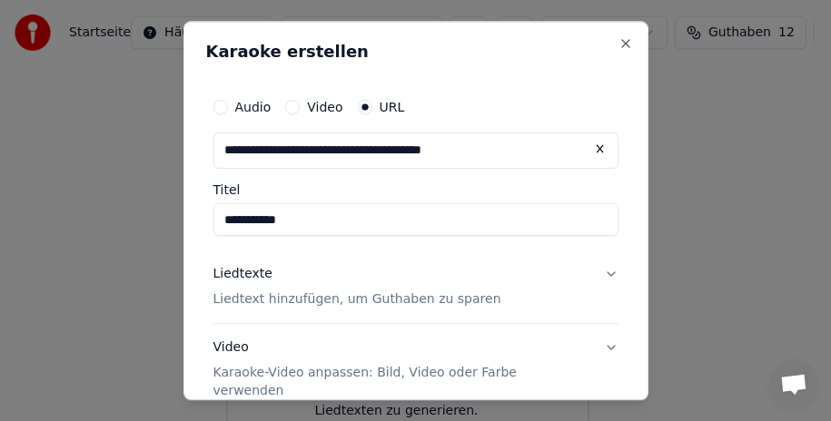
type input "**********"
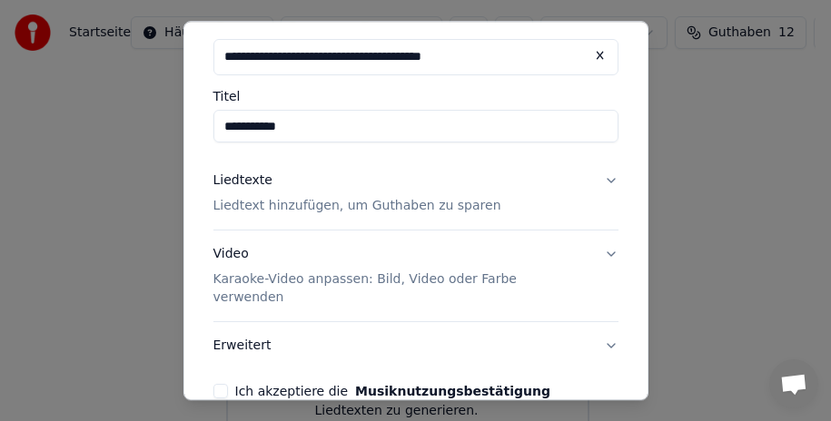
scroll to position [172, 0]
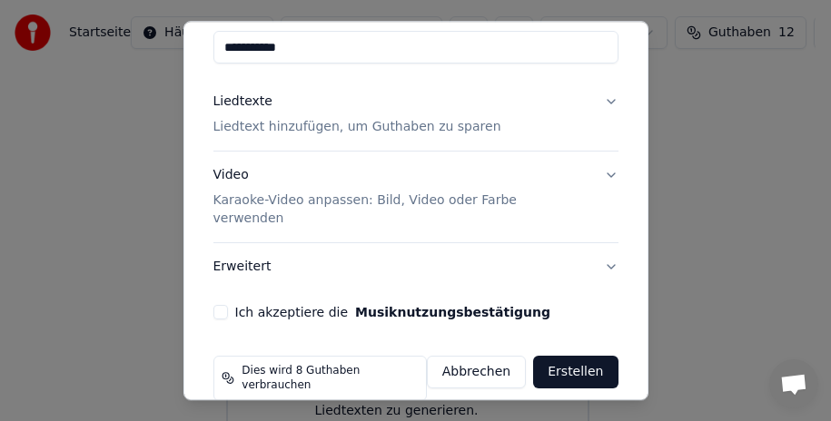
click at [220, 305] on button "Ich akzeptiere die Musiknutzungsbestätigung" at bounding box center [220, 312] width 15 height 15
click at [574, 356] on button "Erstellen" at bounding box center [575, 372] width 84 height 33
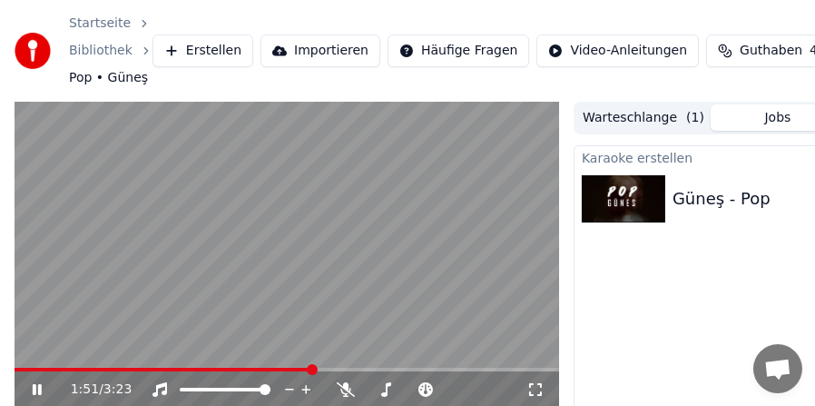
scroll to position [91, 0]
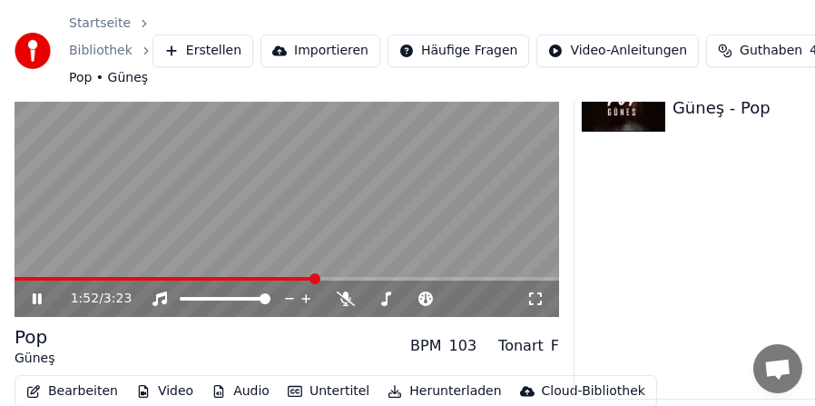
click at [40, 297] on icon at bounding box center [37, 298] width 9 height 11
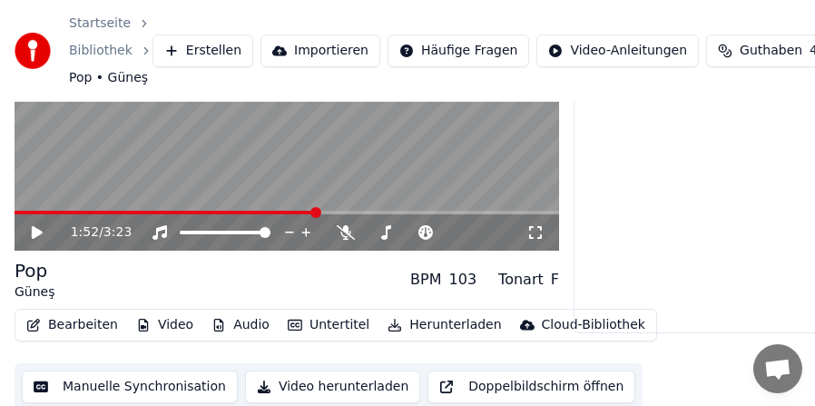
scroll to position [162, 0]
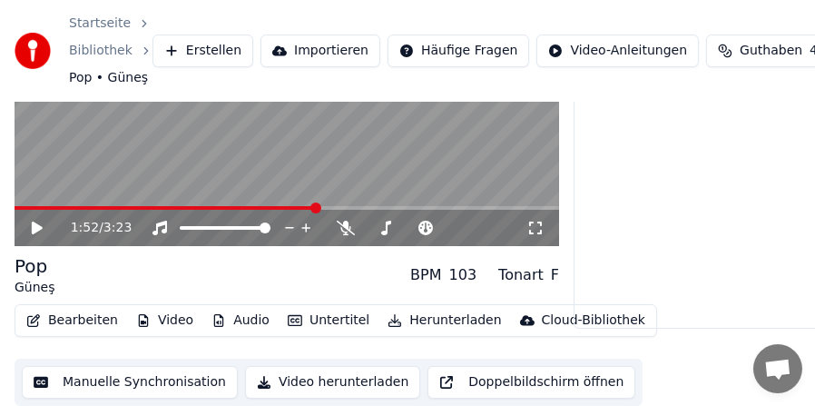
click at [330, 315] on button "Untertitel" at bounding box center [329, 320] width 96 height 25
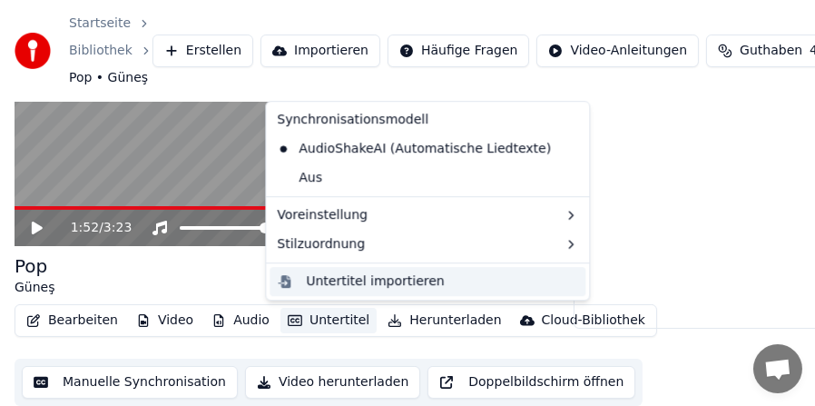
click at [329, 283] on div "Untertitel importieren" at bounding box center [375, 281] width 138 height 18
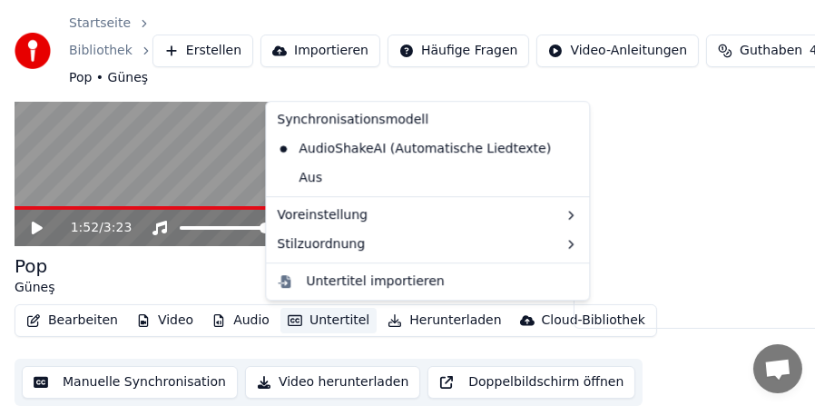
scroll to position [146, 0]
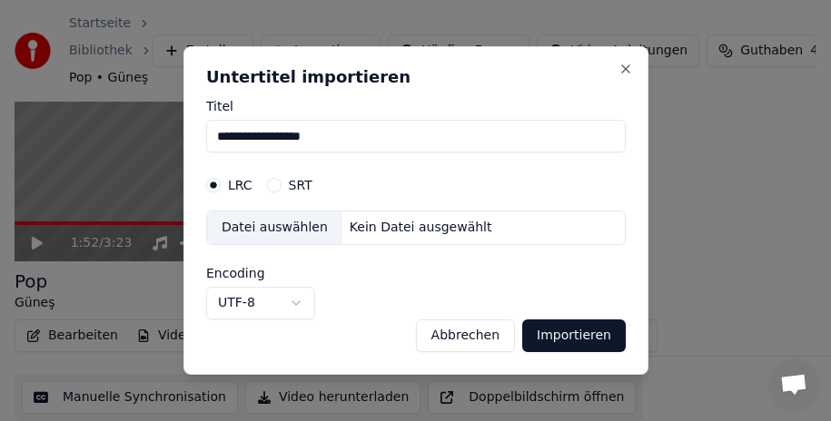
click at [485, 340] on button "Abbrechen" at bounding box center [464, 336] width 99 height 33
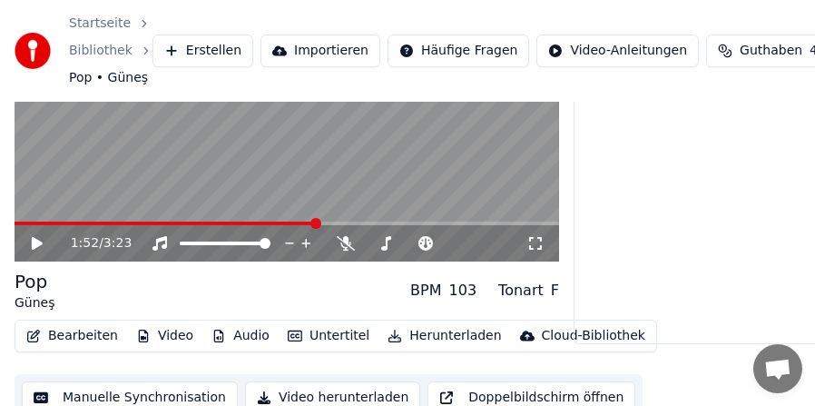
scroll to position [162, 0]
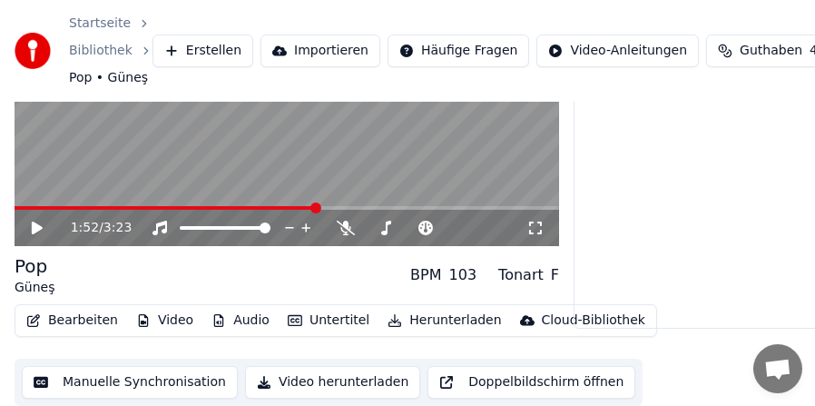
click at [84, 313] on button "Bearbeiten" at bounding box center [72, 320] width 106 height 25
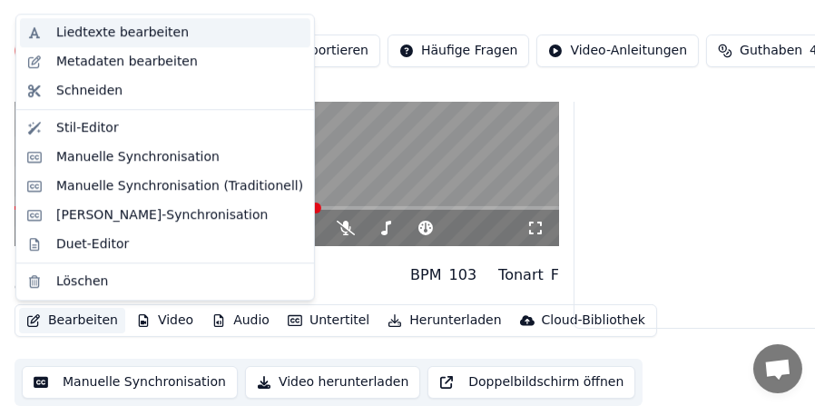
click at [128, 32] on div "Liedtexte bearbeiten" at bounding box center [122, 33] width 133 height 18
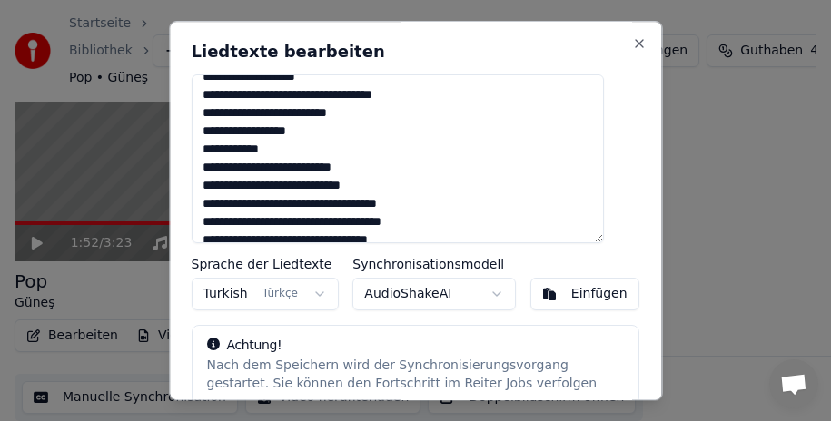
scroll to position [0, 0]
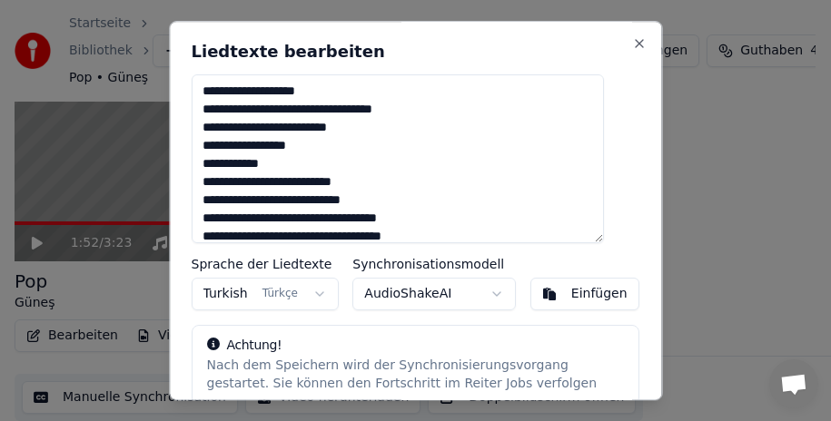
click at [547, 298] on button "Einfügen" at bounding box center [584, 294] width 109 height 33
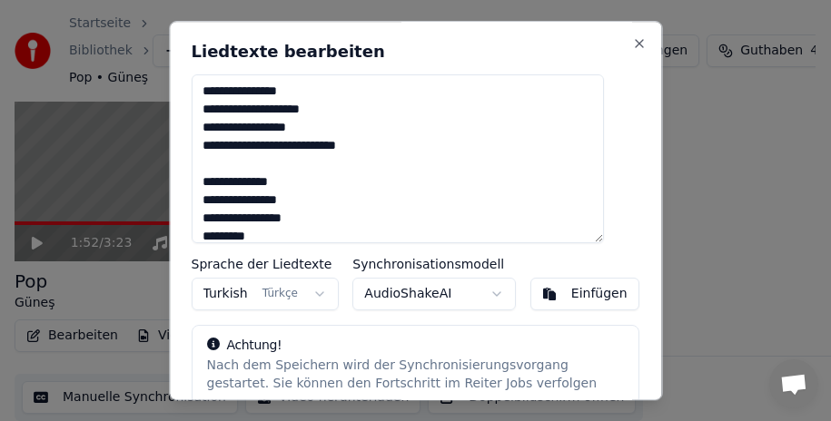
click at [212, 185] on textarea at bounding box center [398, 158] width 412 height 169
click at [392, 146] on textarea at bounding box center [398, 158] width 412 height 169
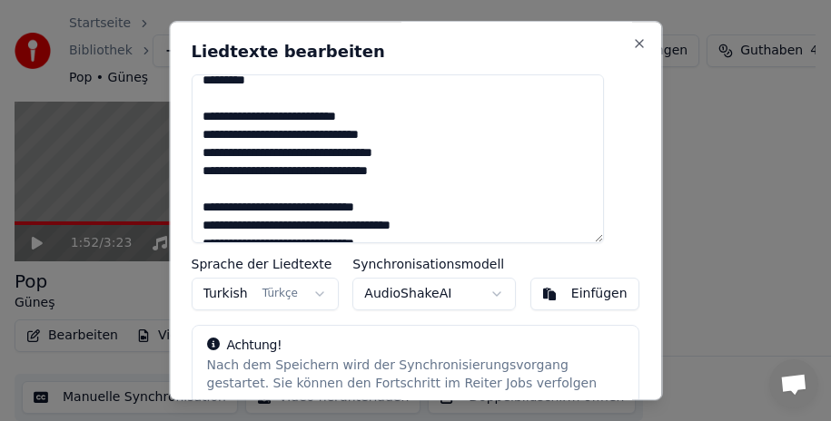
scroll to position [91, 0]
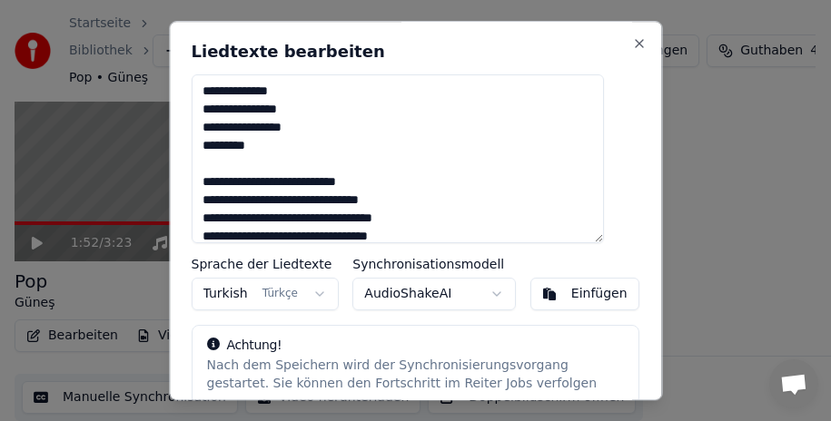
click at [384, 180] on textarea at bounding box center [398, 158] width 412 height 169
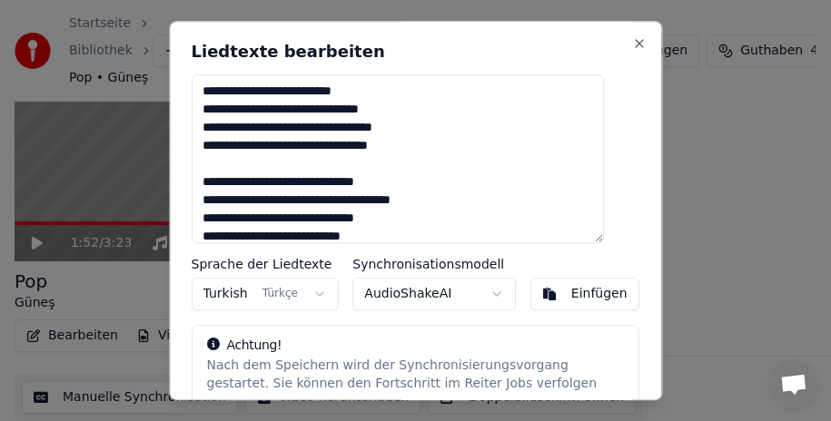
scroll to position [272, 0]
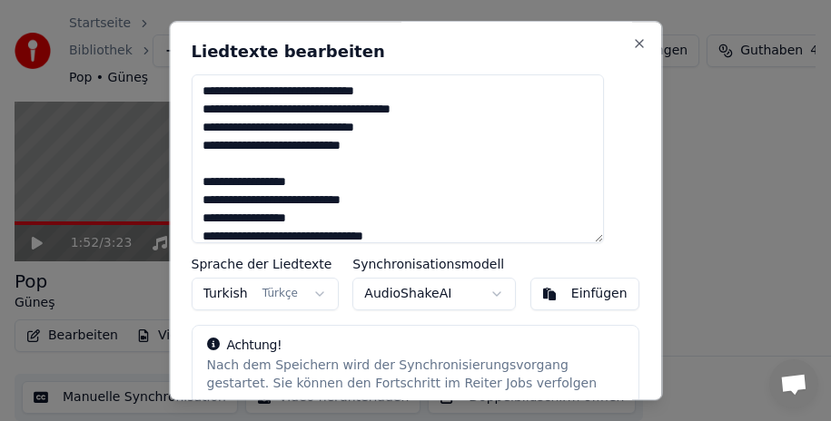
click at [304, 92] on textarea at bounding box center [398, 158] width 412 height 169
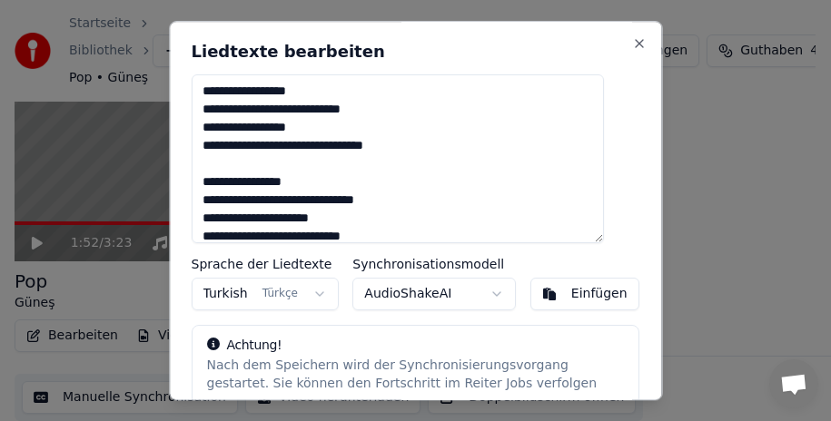
scroll to position [454, 0]
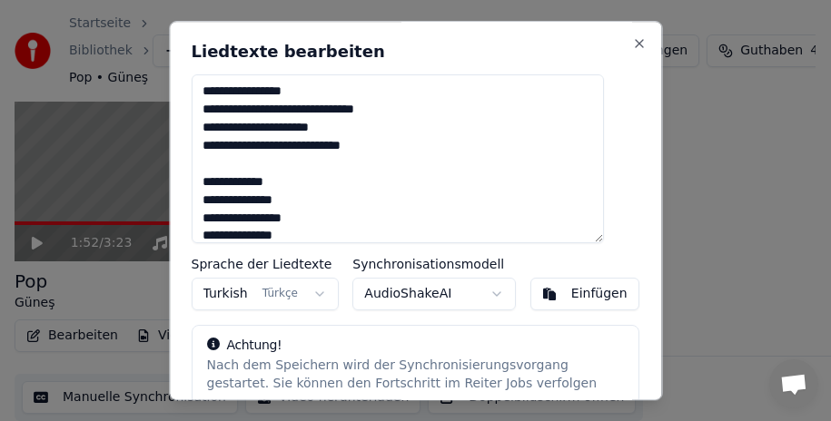
click at [358, 123] on textarea at bounding box center [398, 158] width 412 height 169
click at [389, 149] on textarea at bounding box center [398, 158] width 412 height 169
click at [413, 106] on textarea at bounding box center [398, 158] width 412 height 169
click at [366, 147] on textarea at bounding box center [398, 158] width 412 height 169
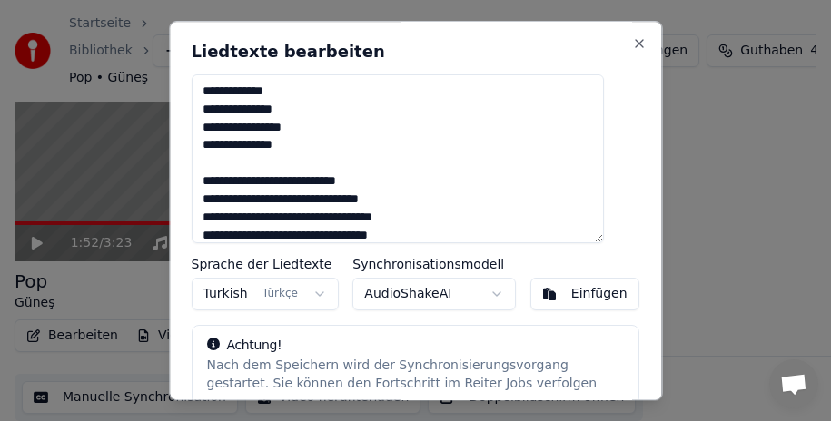
click at [304, 144] on textarea at bounding box center [398, 158] width 412 height 169
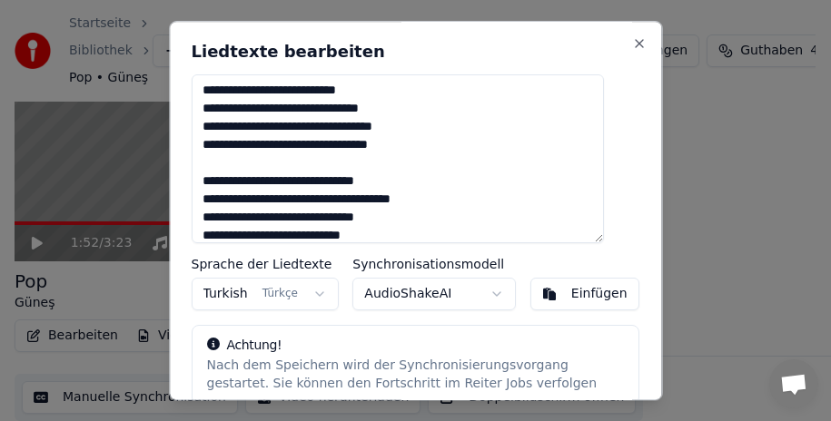
click at [386, 92] on textarea at bounding box center [398, 158] width 412 height 169
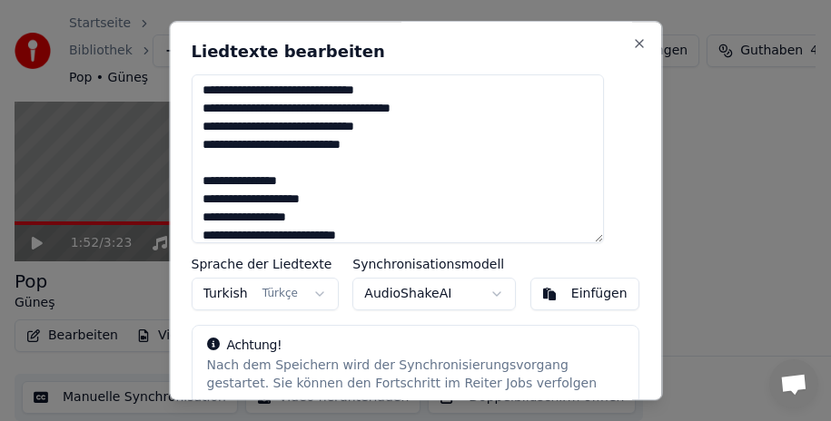
click at [306, 91] on textarea at bounding box center [398, 158] width 412 height 169
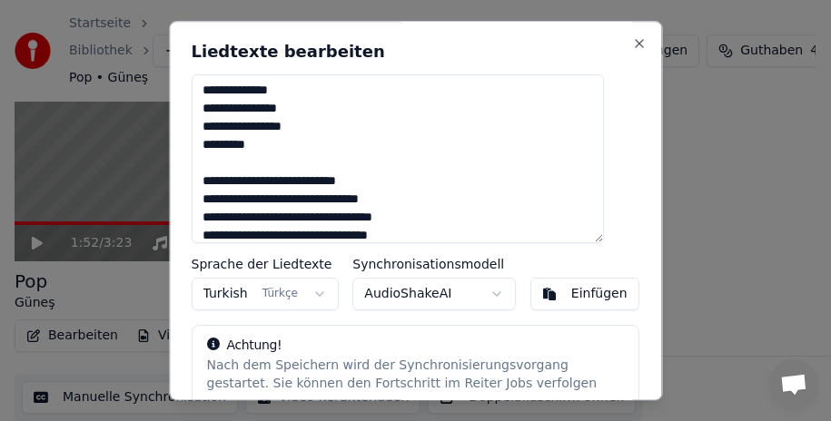
scroll to position [999, 0]
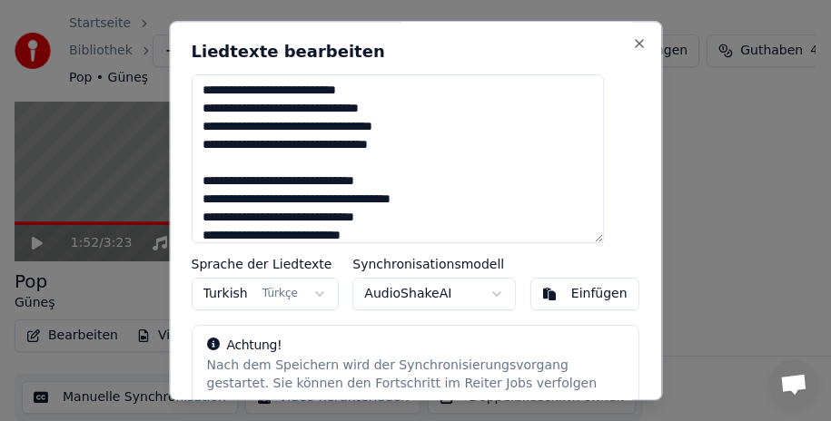
click at [386, 91] on textarea at bounding box center [398, 158] width 412 height 169
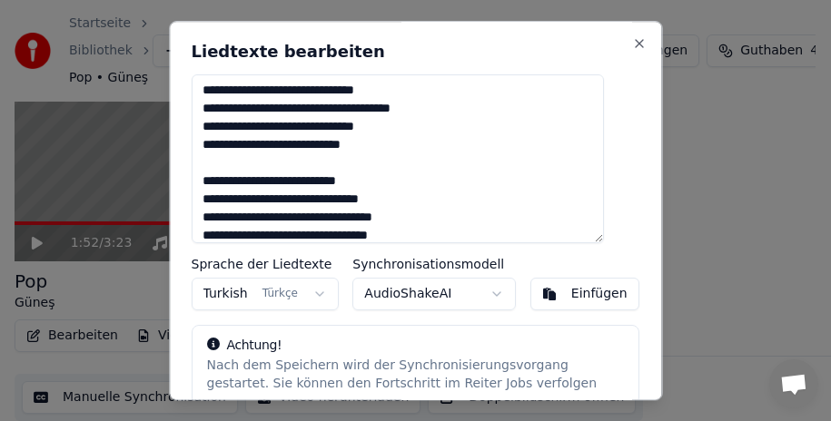
click at [303, 94] on textarea at bounding box center [398, 158] width 412 height 169
click at [380, 182] on textarea at bounding box center [398, 158] width 412 height 169
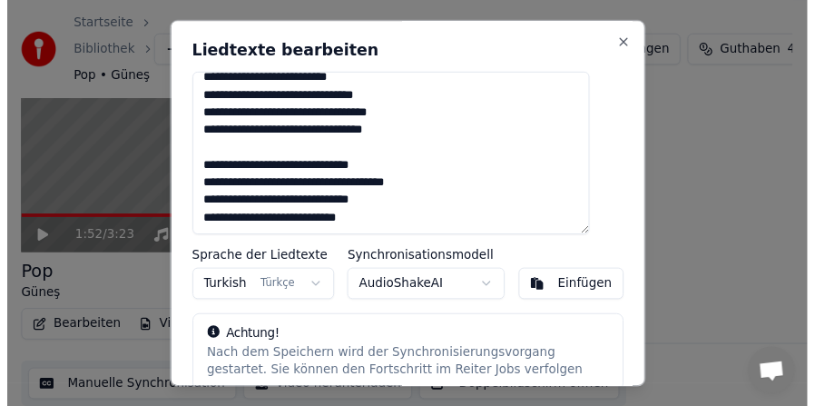
scroll to position [91, 0]
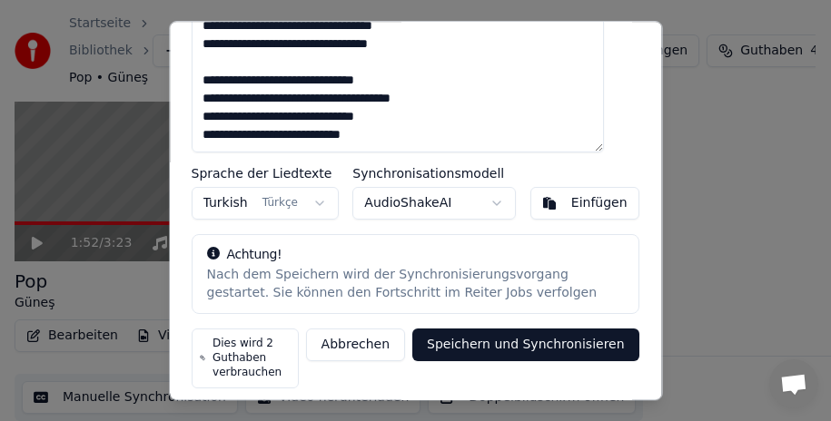
type textarea "**********"
click at [484, 202] on body "Startseite Bibliothek Pop • Güneş Erstellen Importieren Häufige Fragen Video-An…" at bounding box center [407, 64] width 815 height 421
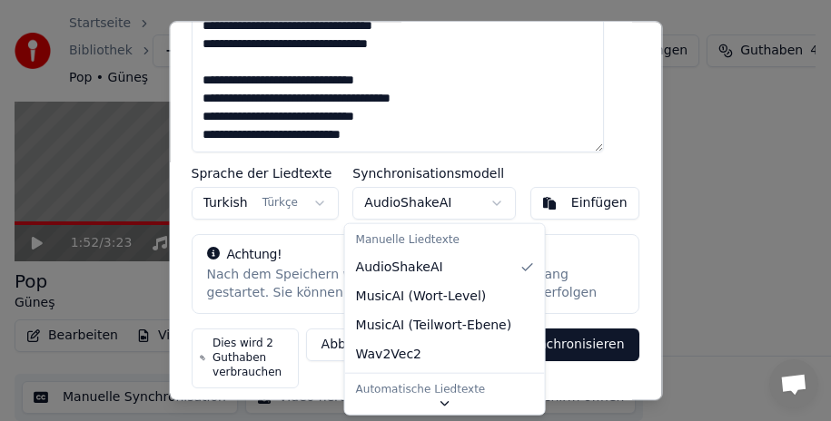
click at [484, 202] on body "Startseite Bibliothek Pop • Güneş Erstellen Importieren Häufige Fragen Video-An…" at bounding box center [407, 64] width 815 height 421
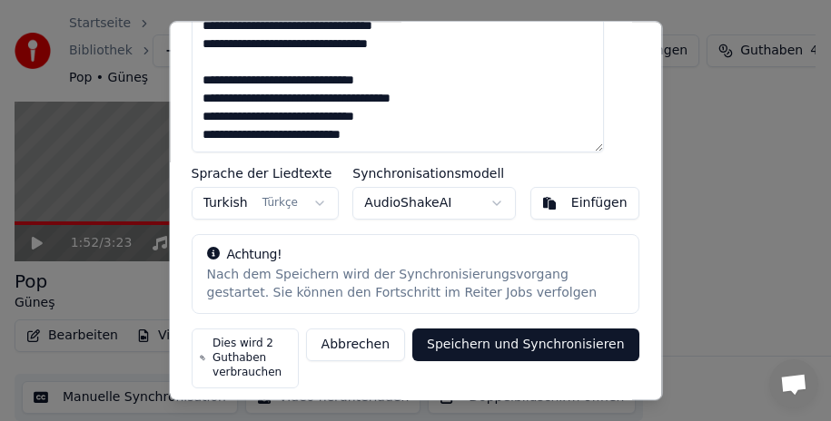
click at [498, 347] on button "Speichern und Synchronisieren" at bounding box center [526, 345] width 227 height 33
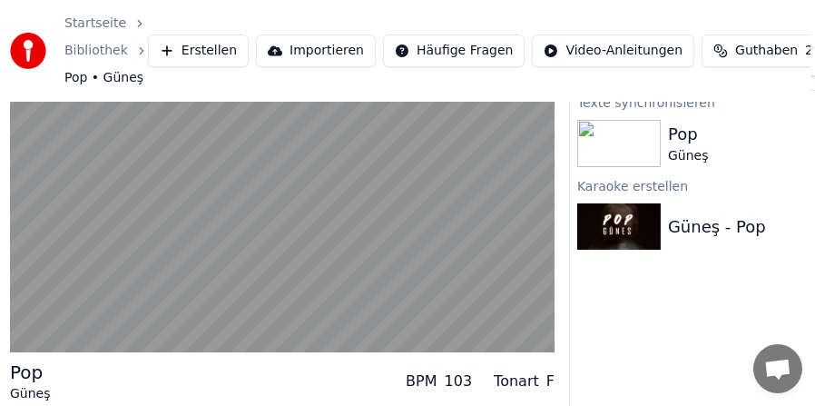
scroll to position [55, 0]
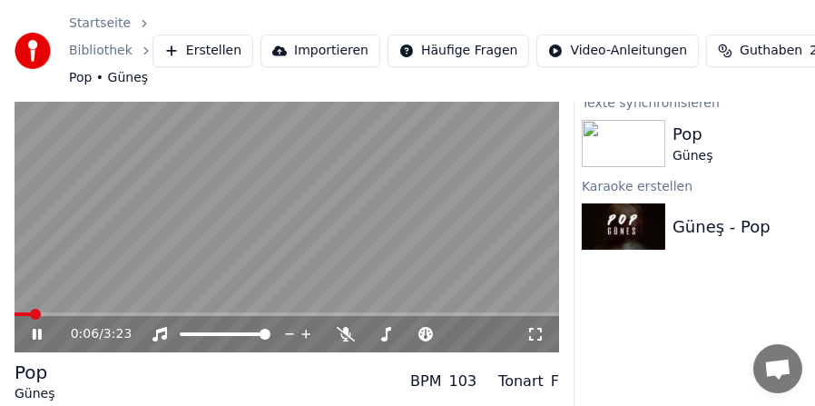
click at [31, 313] on span at bounding box center [23, 314] width 16 height 4
click at [15, 314] on span at bounding box center [20, 314] width 11 height 11
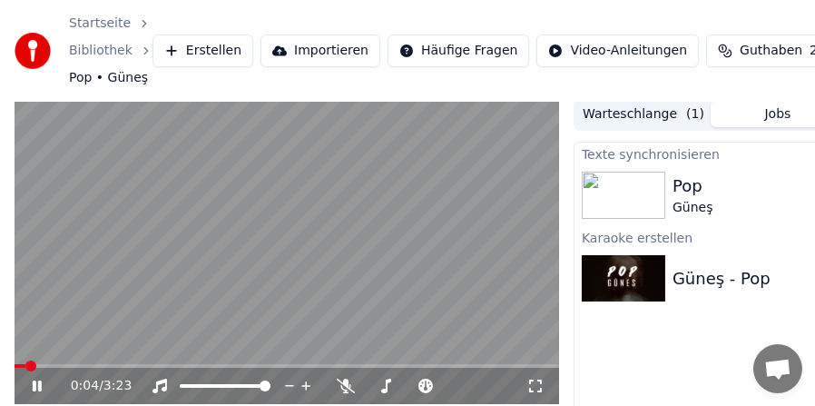
scroll to position [0, 0]
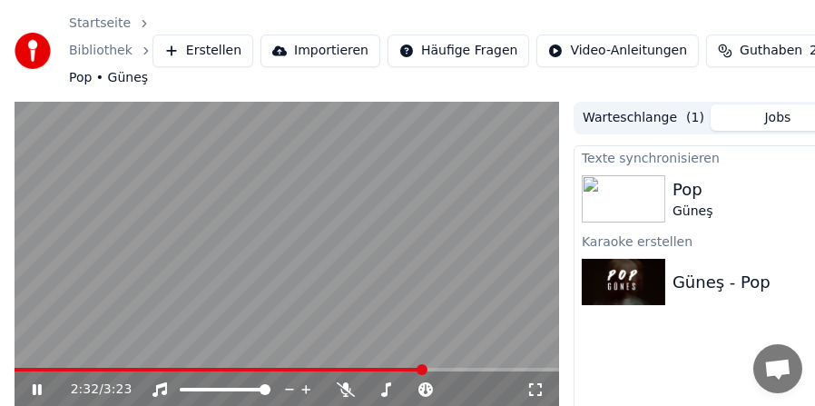
click at [434, 372] on div "2:32 / 3:23" at bounding box center [287, 389] width 545 height 36
click at [436, 368] on span at bounding box center [287, 370] width 545 height 4
click at [446, 369] on span at bounding box center [287, 370] width 545 height 4
click at [463, 369] on span at bounding box center [287, 370] width 545 height 4
click at [476, 369] on span at bounding box center [287, 370] width 545 height 4
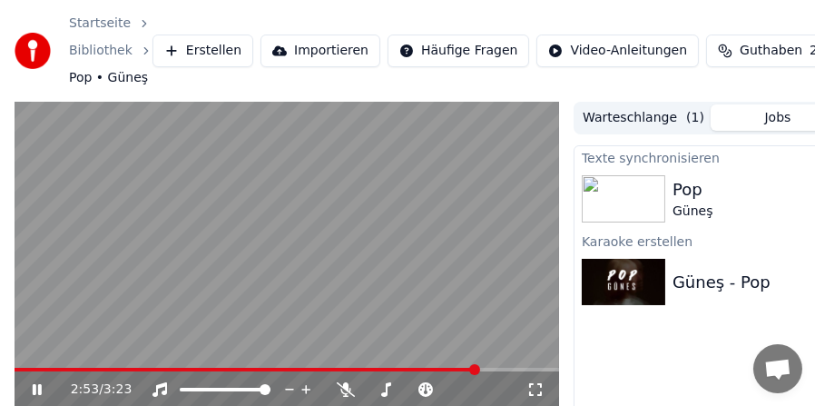
click at [490, 369] on span at bounding box center [287, 370] width 545 height 4
click at [499, 370] on span at bounding box center [287, 370] width 545 height 4
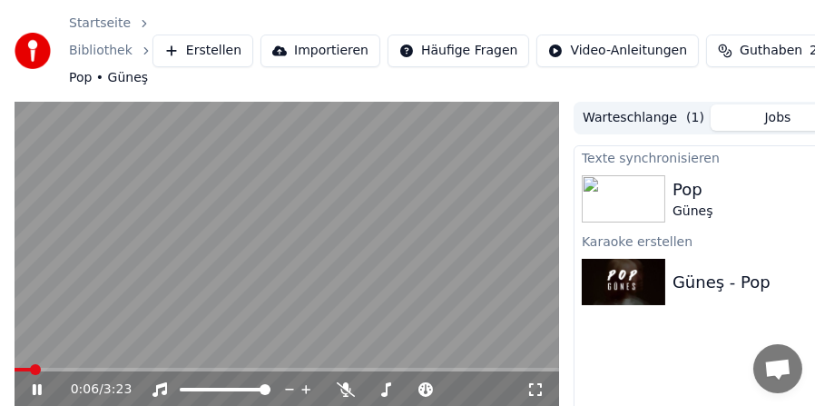
click at [30, 369] on span at bounding box center [23, 370] width 16 height 4
click at [34, 382] on icon at bounding box center [50, 389] width 42 height 15
